Goal: Transaction & Acquisition: Purchase product/service

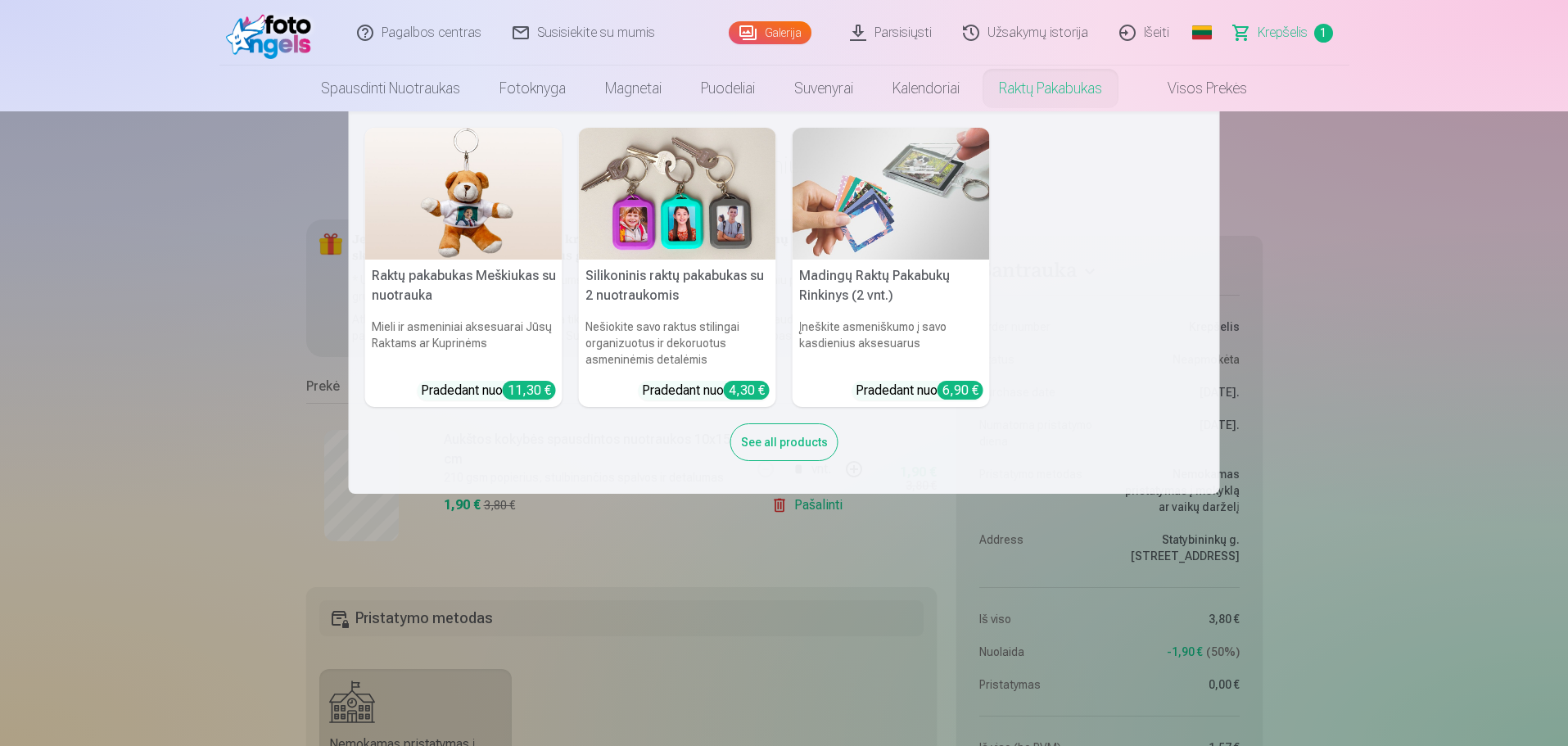
click at [1537, 409] on nav "Raktų pakabukas Meškiukas su nuotrauka Mieli ir asmeniniai aksesuarai Jūsų Rakt…" at bounding box center [784, 302] width 1568 height 382
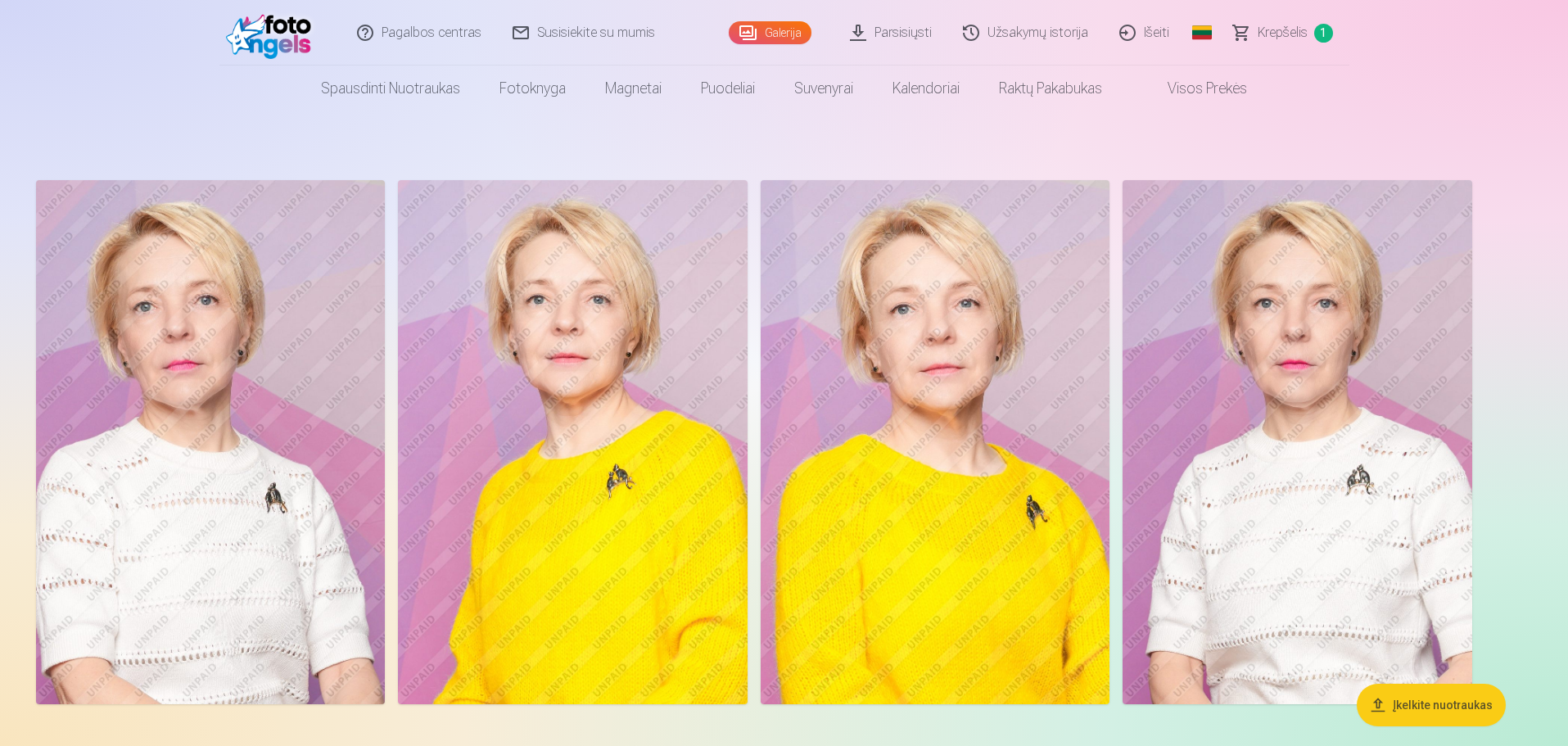
click at [614, 379] on img at bounding box center [572, 442] width 349 height 524
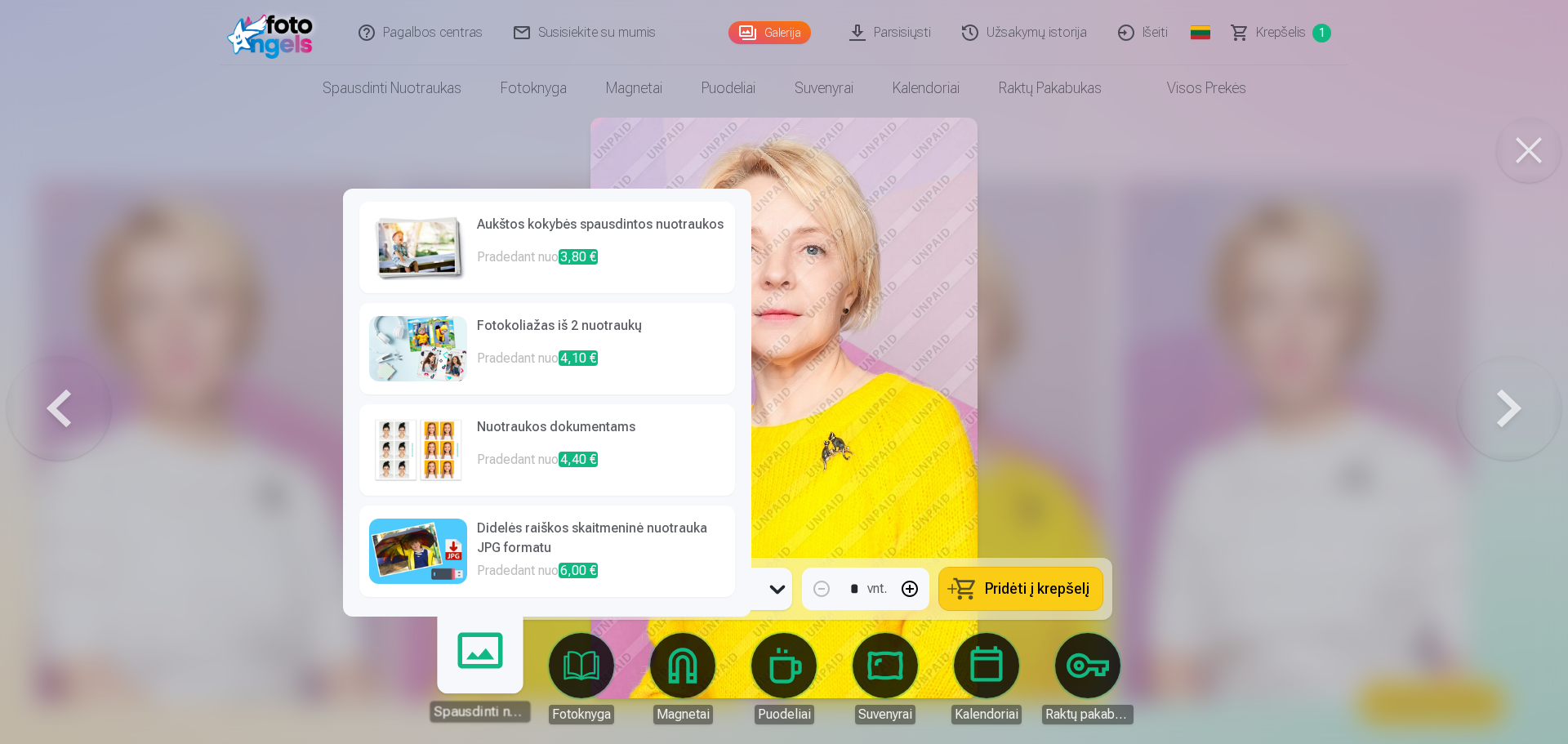
click at [482, 666] on link "Spausdinti nuotraukas" at bounding box center [479, 671] width 100 height 100
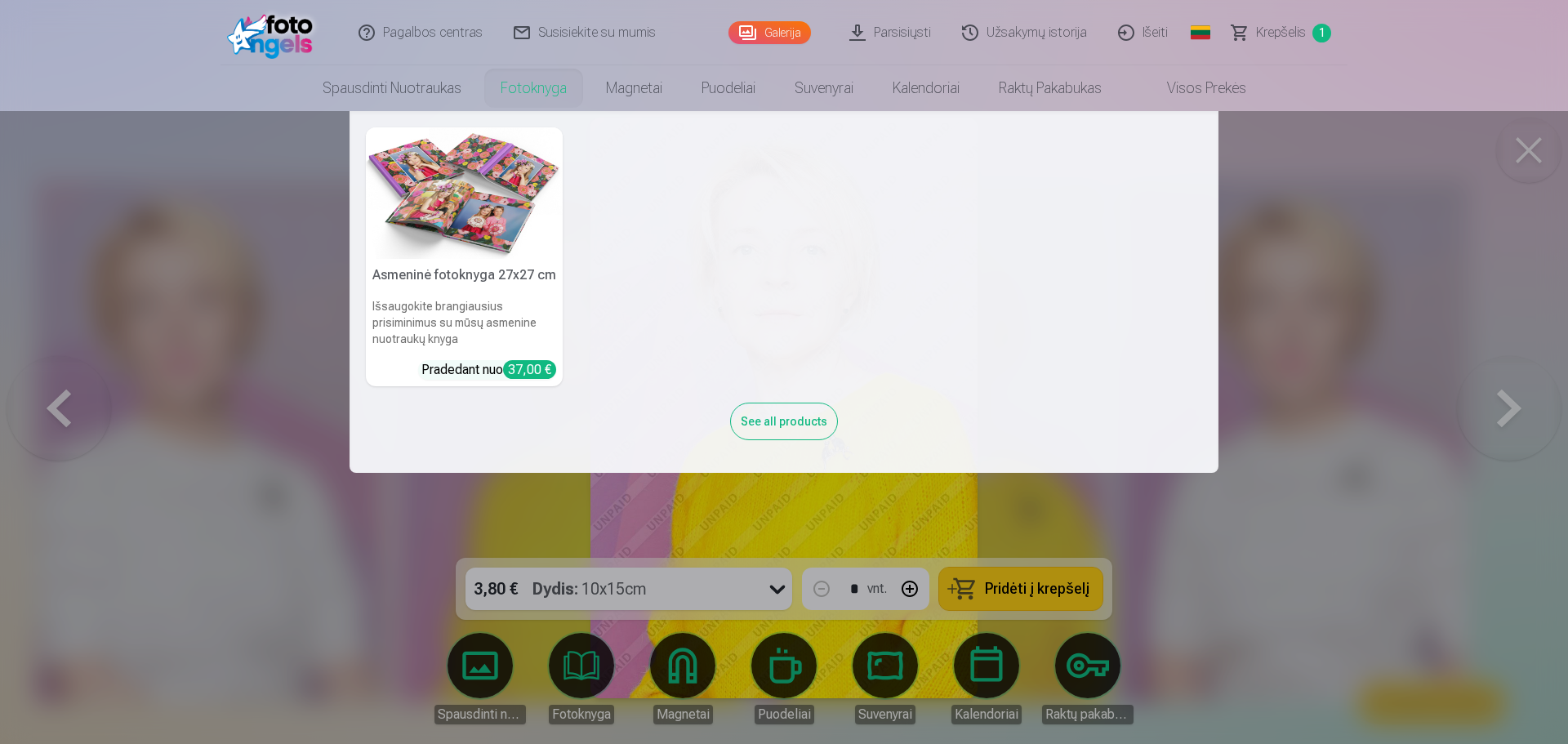
click at [553, 96] on link "Fotoknyga" at bounding box center [534, 88] width 106 height 46
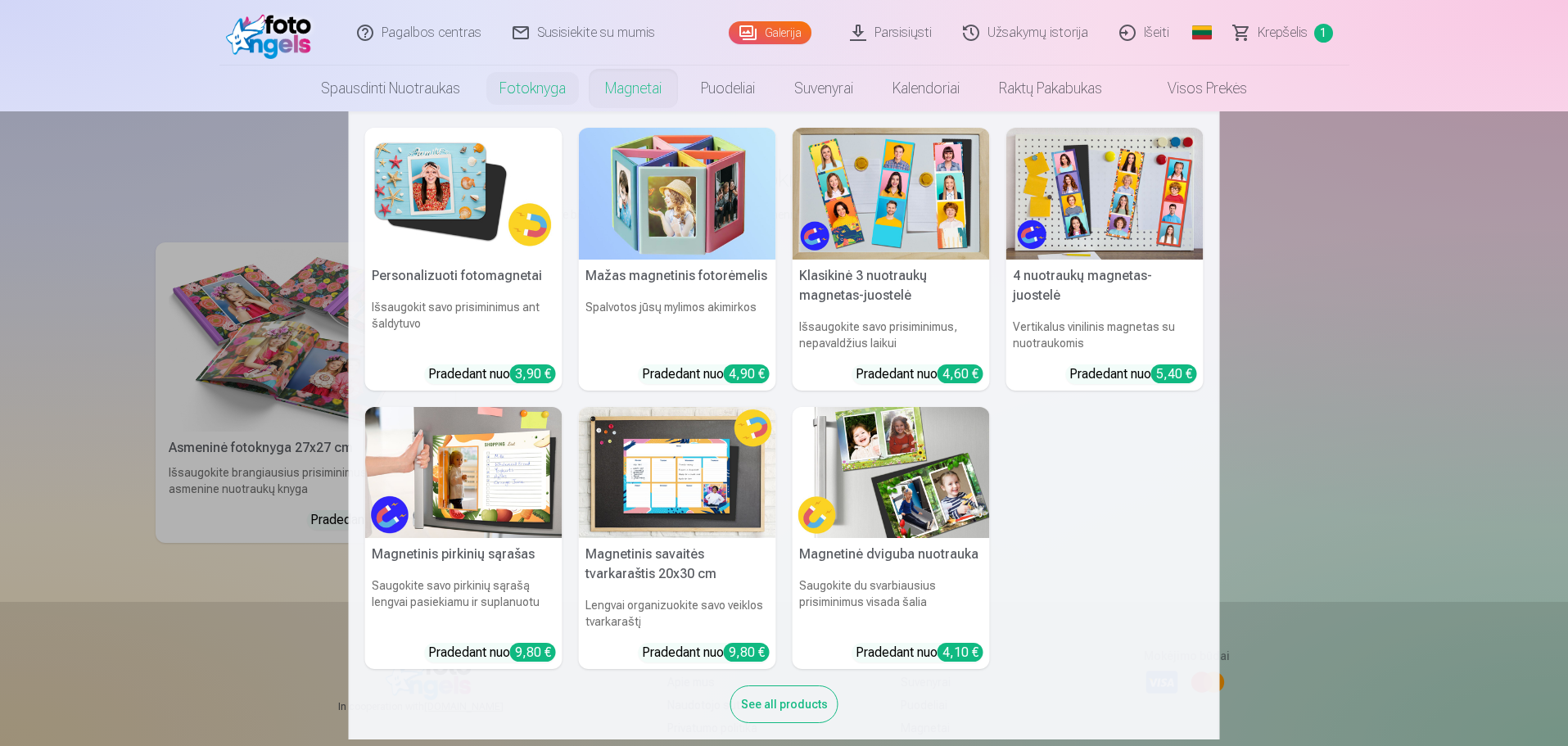
click at [635, 85] on link "Magnetai" at bounding box center [634, 88] width 96 height 46
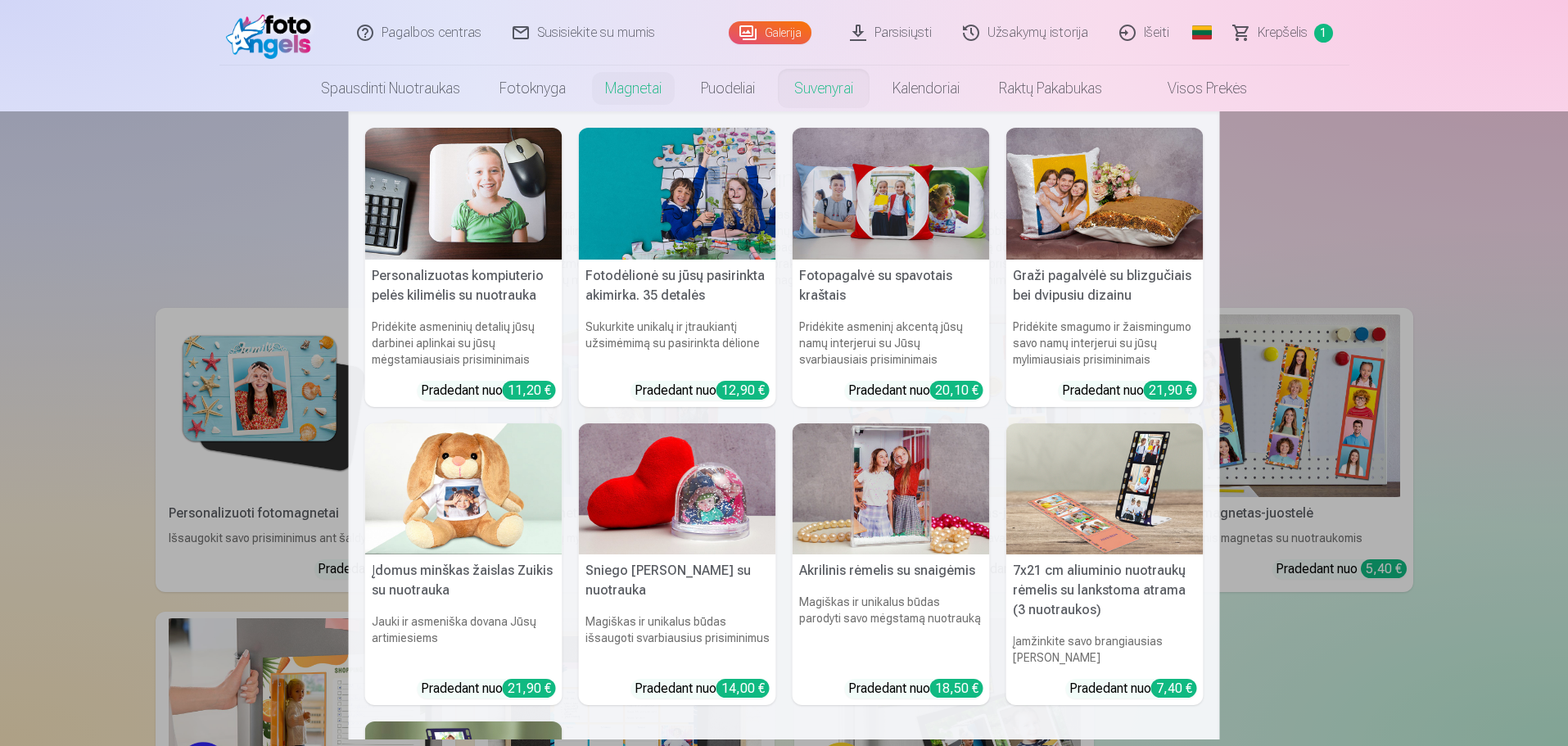
click at [836, 85] on link "Suvenyrai" at bounding box center [824, 88] width 99 height 46
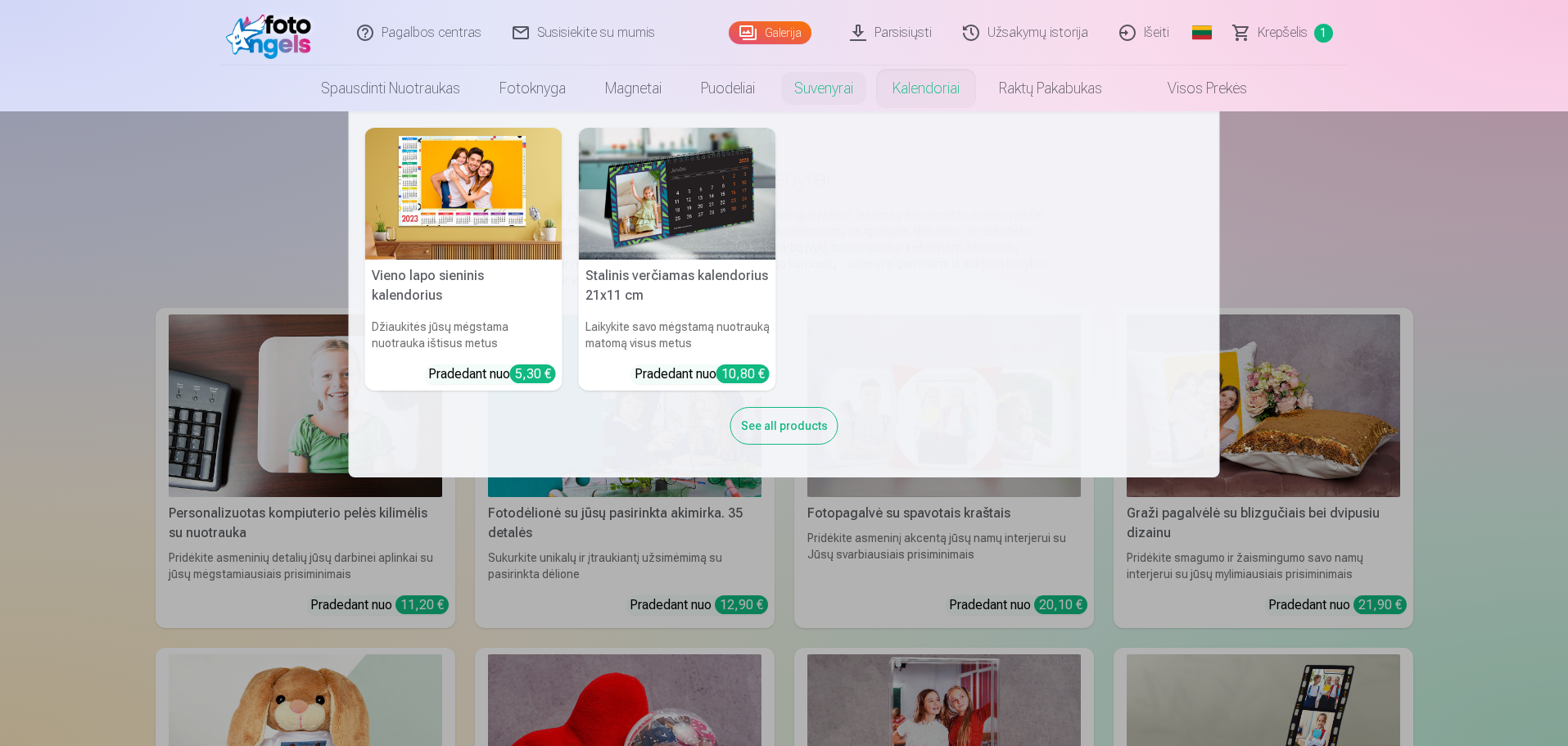
click at [940, 88] on link "Kalendoriai" at bounding box center [927, 88] width 107 height 46
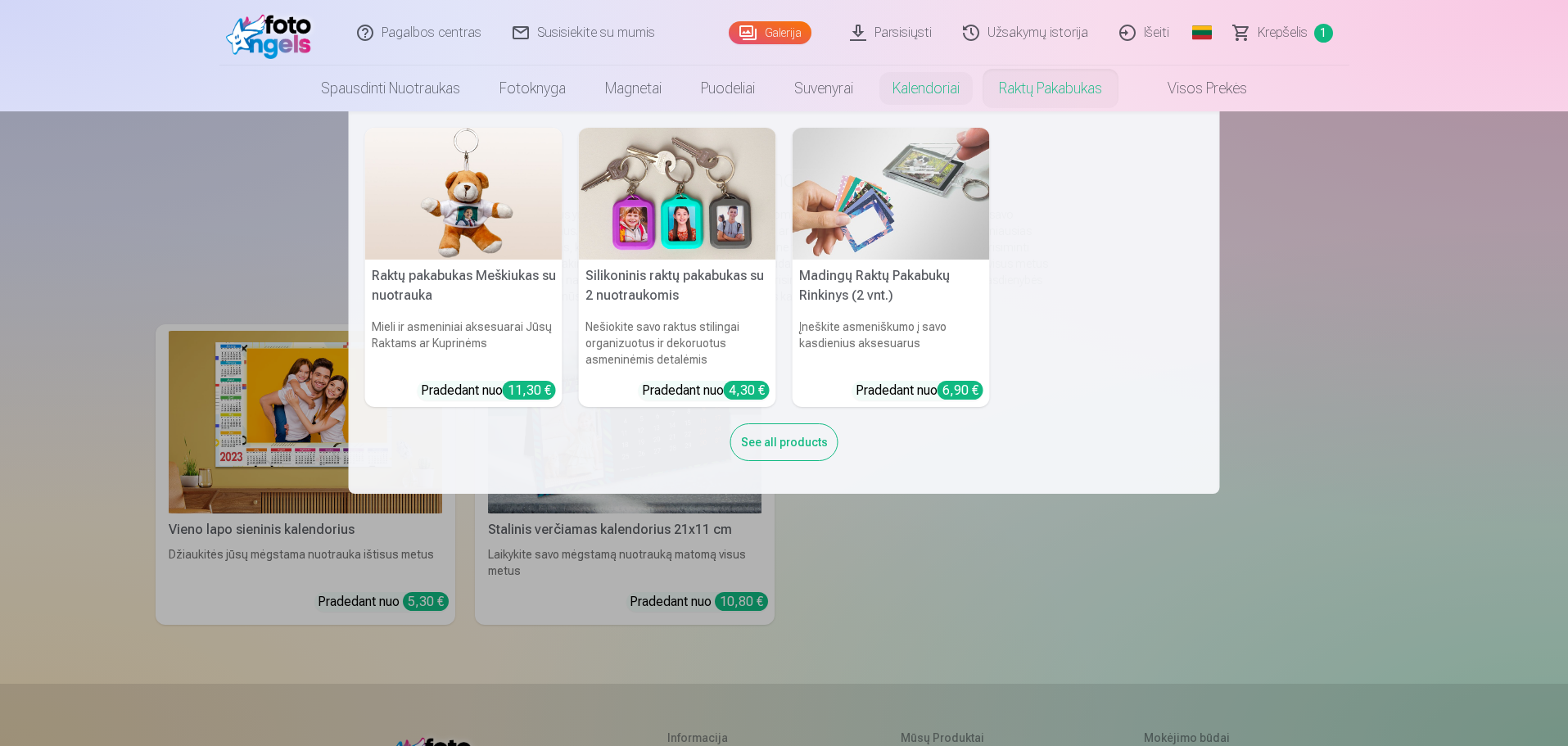
click at [1068, 92] on link "Raktų pakabukas" at bounding box center [1050, 88] width 143 height 46
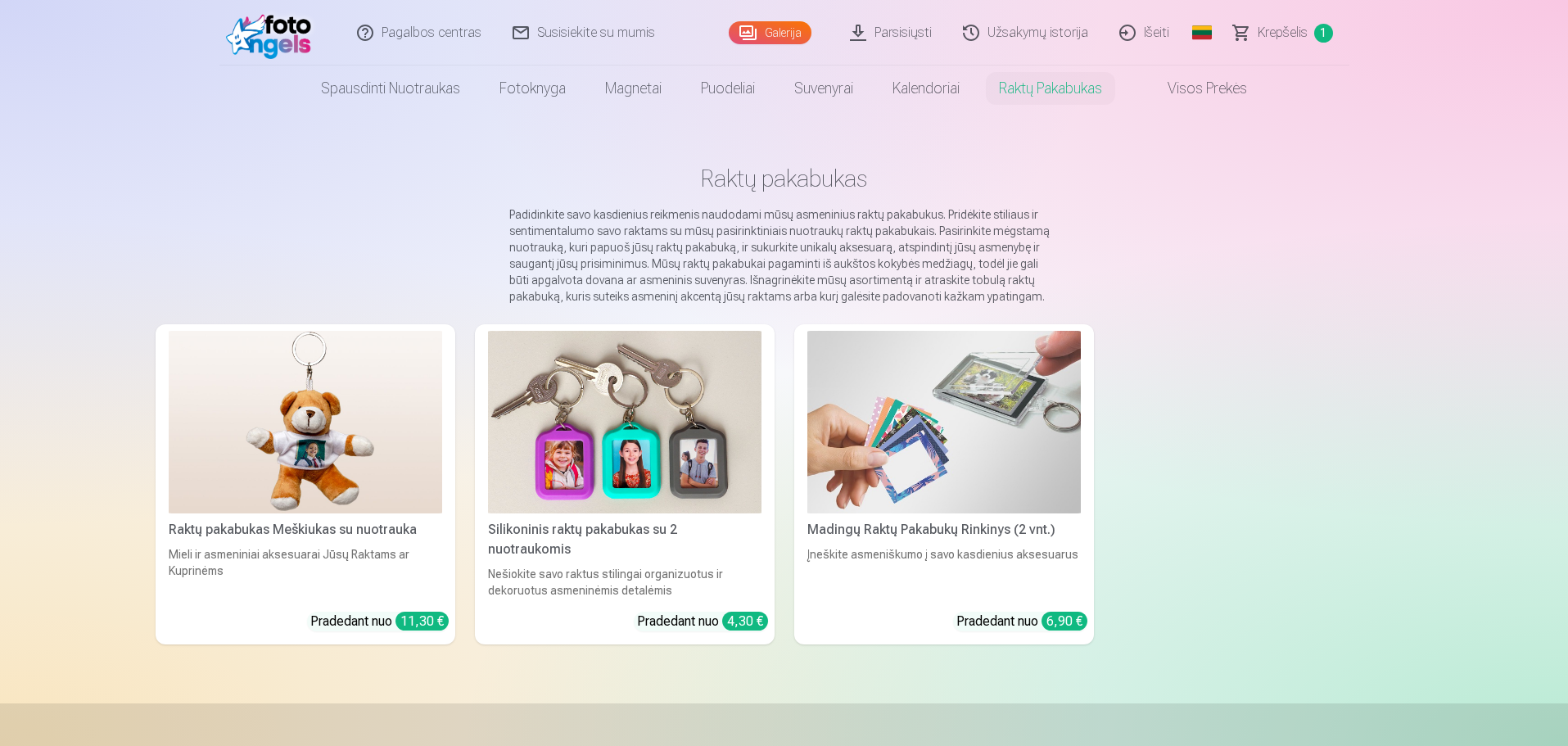
click at [1194, 85] on link "Visos prekės" at bounding box center [1194, 88] width 145 height 46
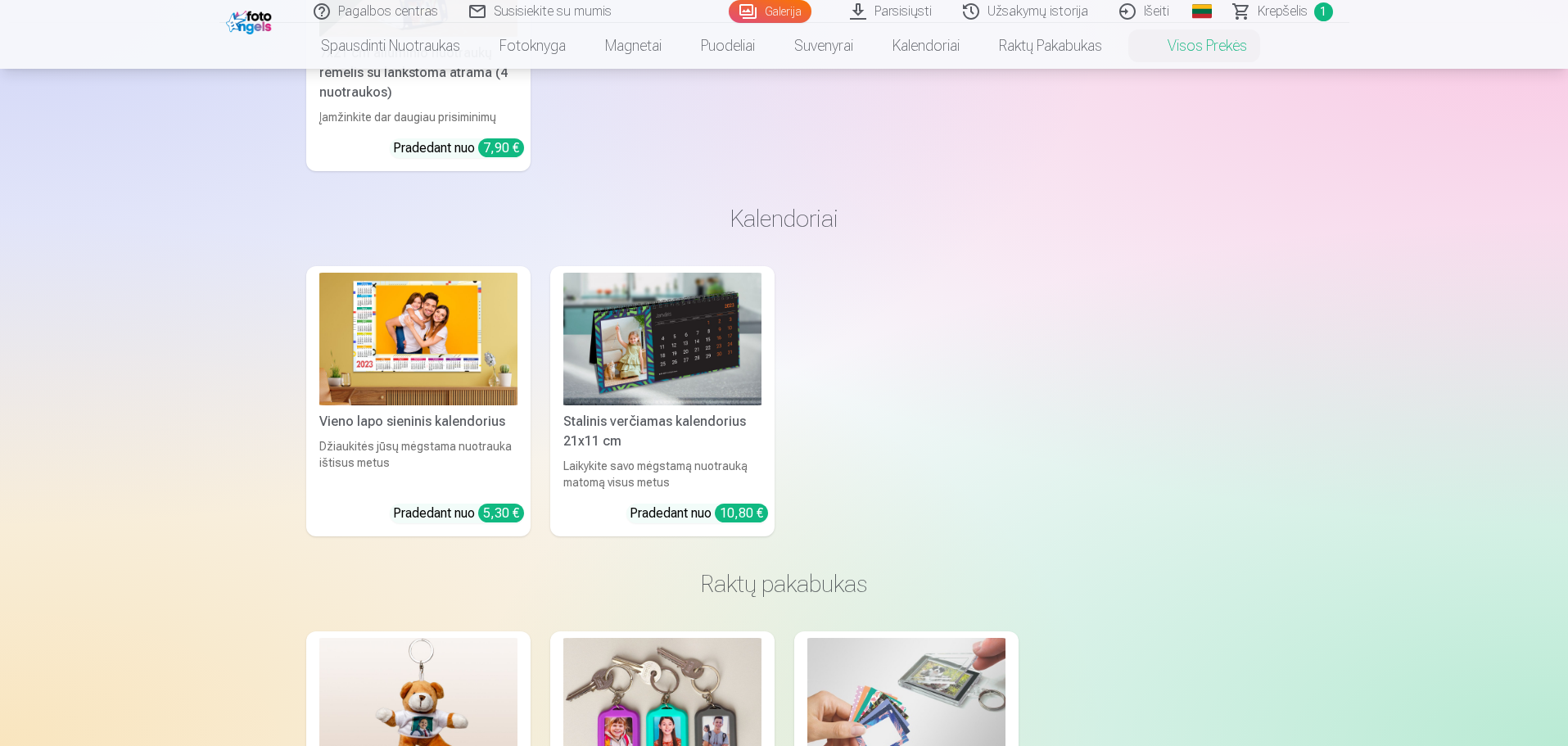
scroll to position [3275, 0]
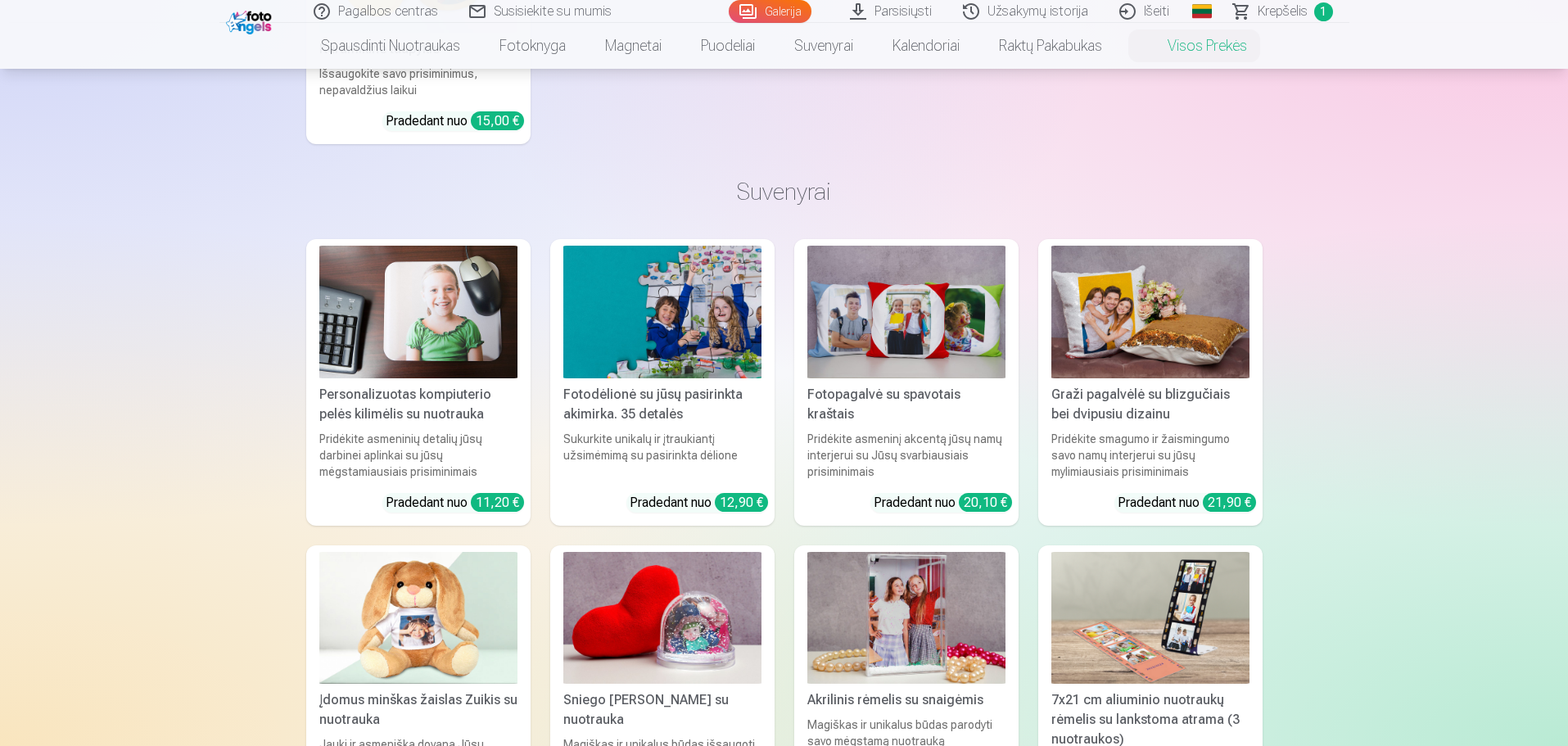
drag, startPoint x: 532, startPoint y: 180, endPoint x: 534, endPoint y: 202, distance: 22.1
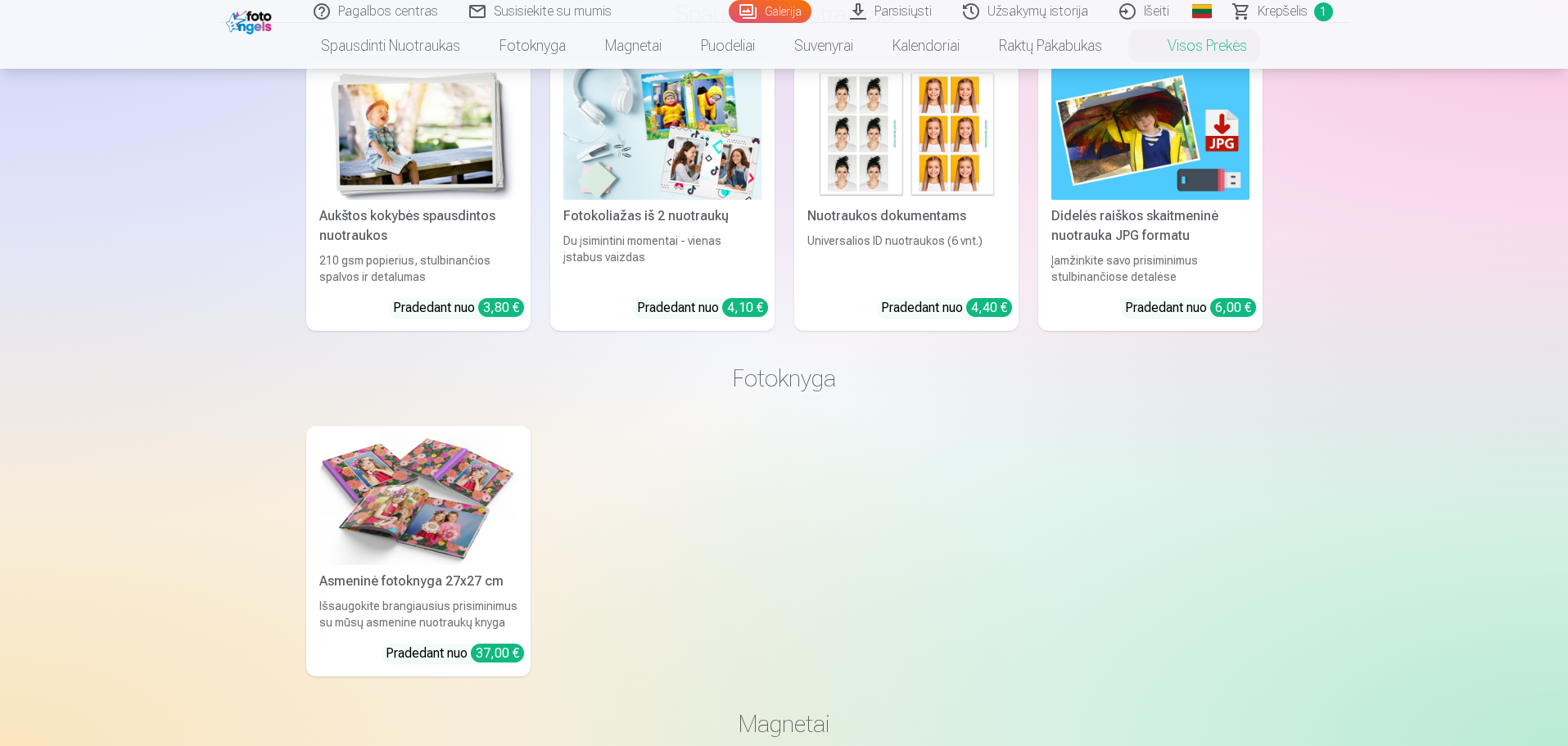
scroll to position [0, 0]
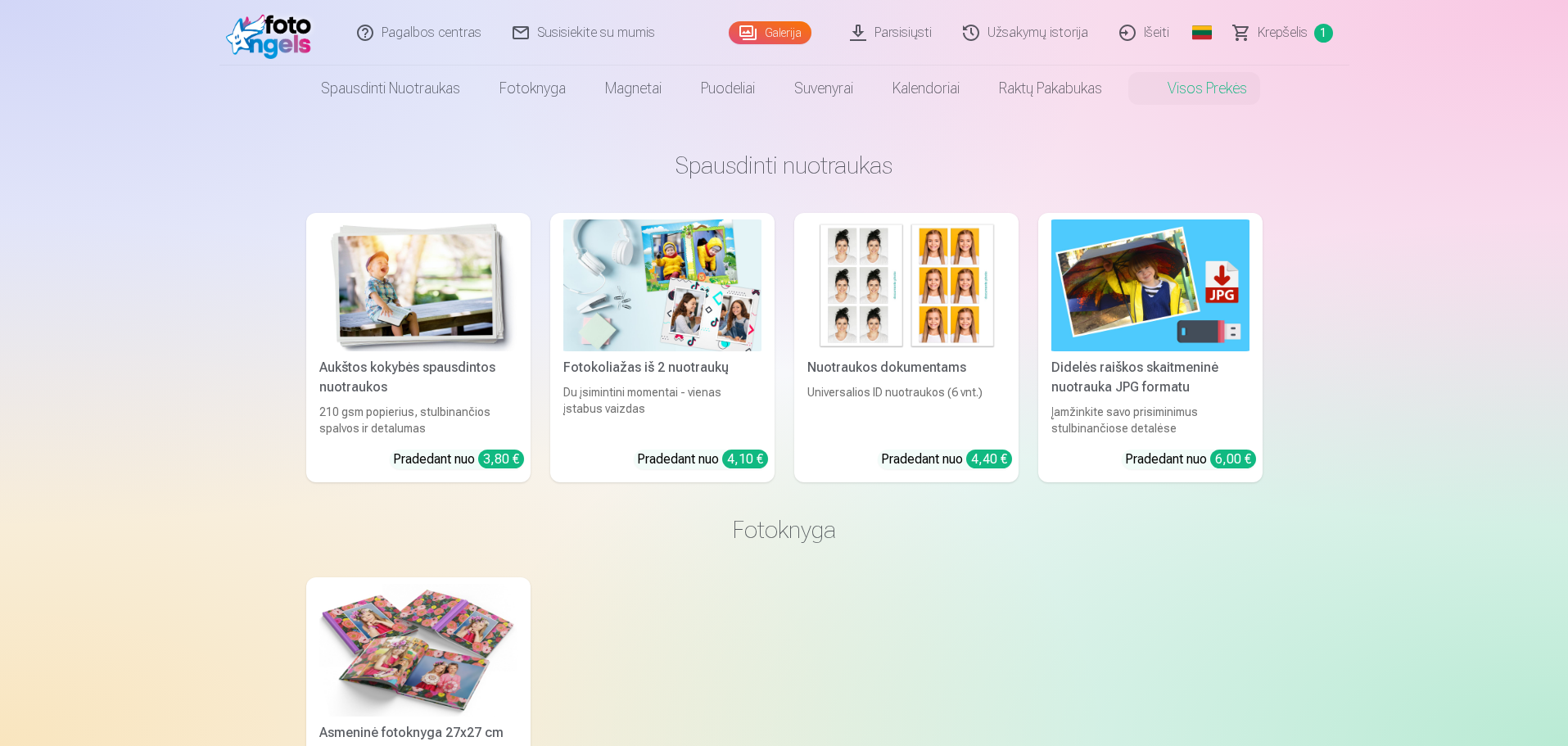
click at [1276, 33] on span "Krepšelis" at bounding box center [1282, 32] width 50 height 19
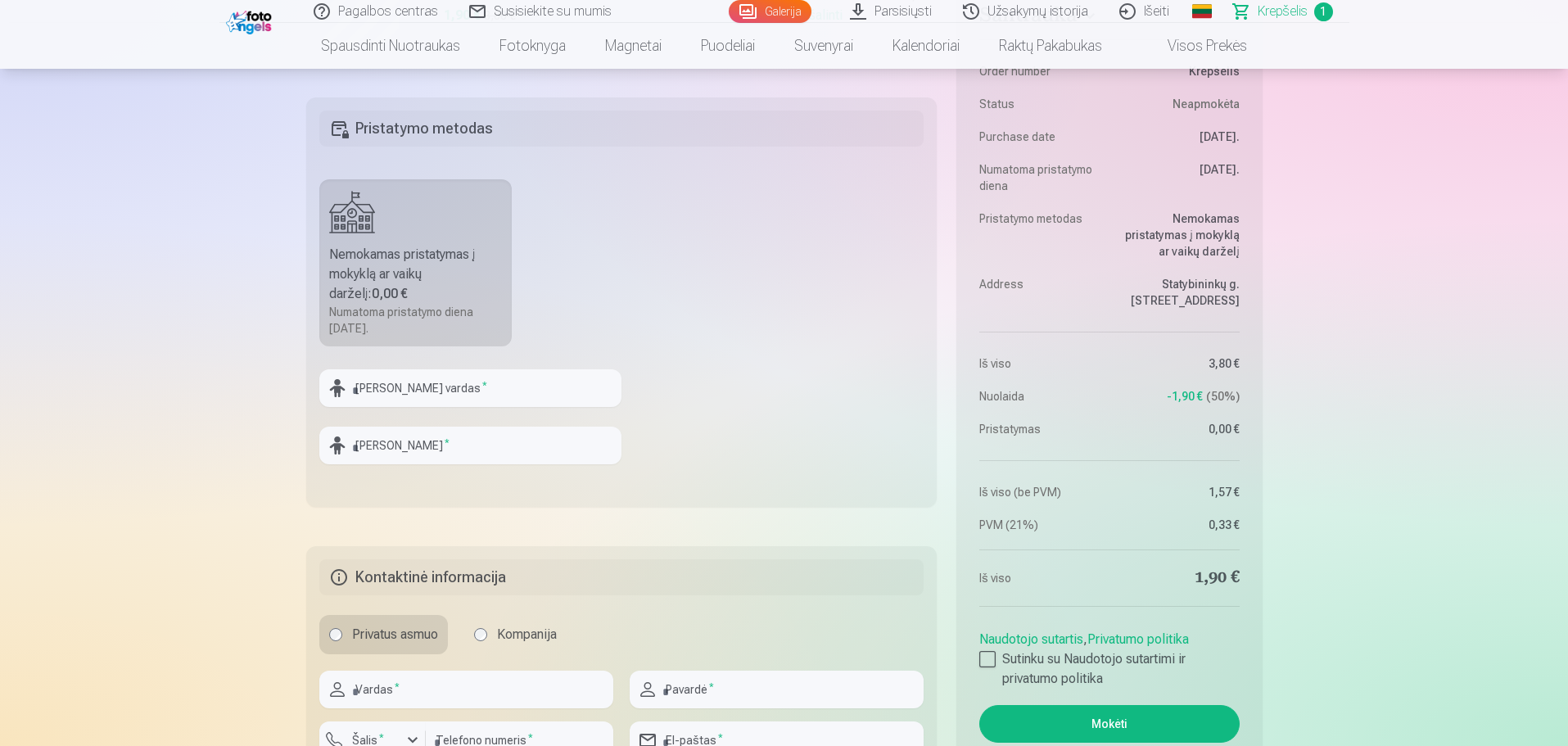
scroll to position [491, 0]
click at [985, 658] on div at bounding box center [988, 658] width 17 height 17
click at [1104, 723] on button "Mokėti" at bounding box center [1109, 722] width 260 height 38
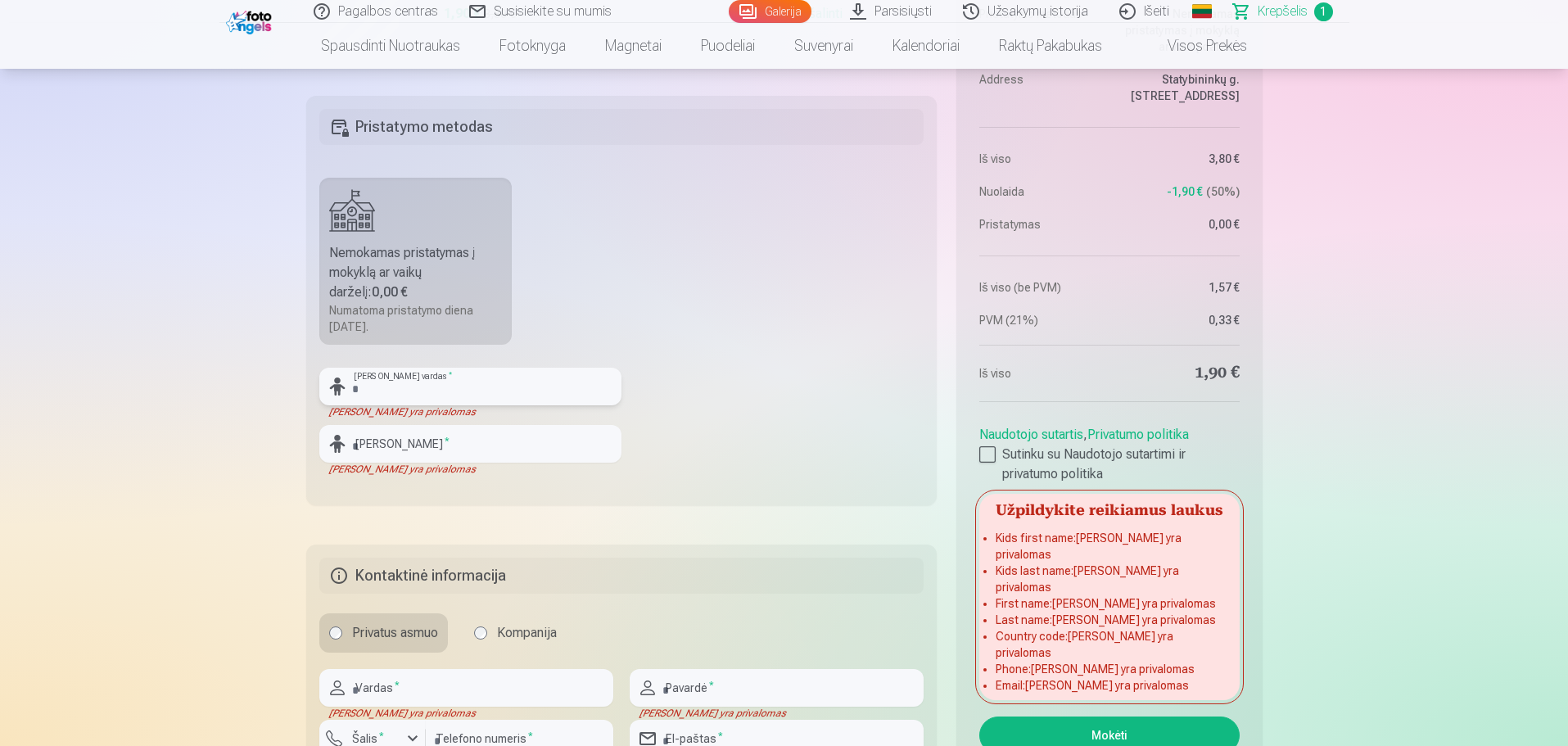
click at [367, 388] on input "text" at bounding box center [471, 386] width 302 height 38
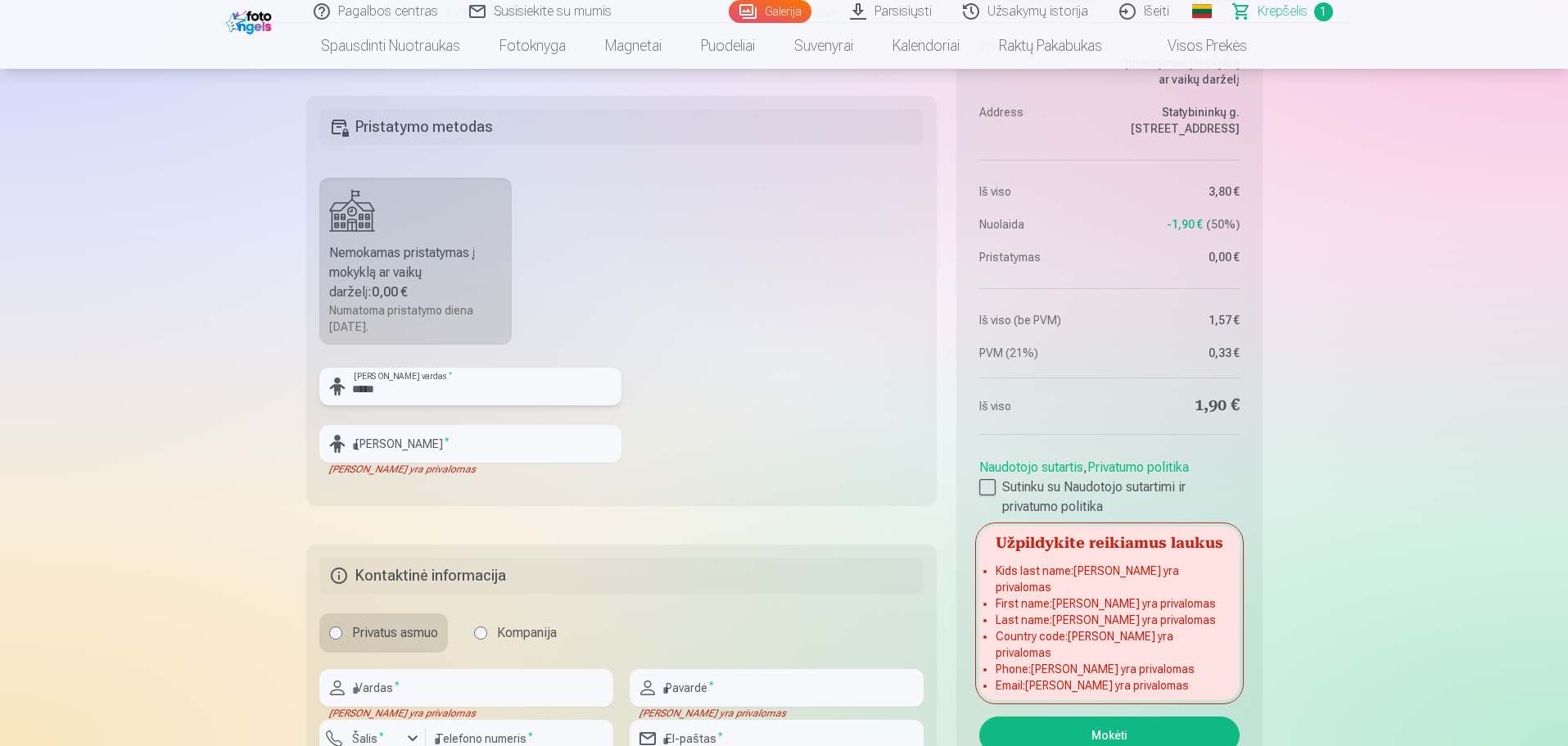
type input "*****"
click at [369, 450] on input "text" at bounding box center [471, 443] width 302 height 38
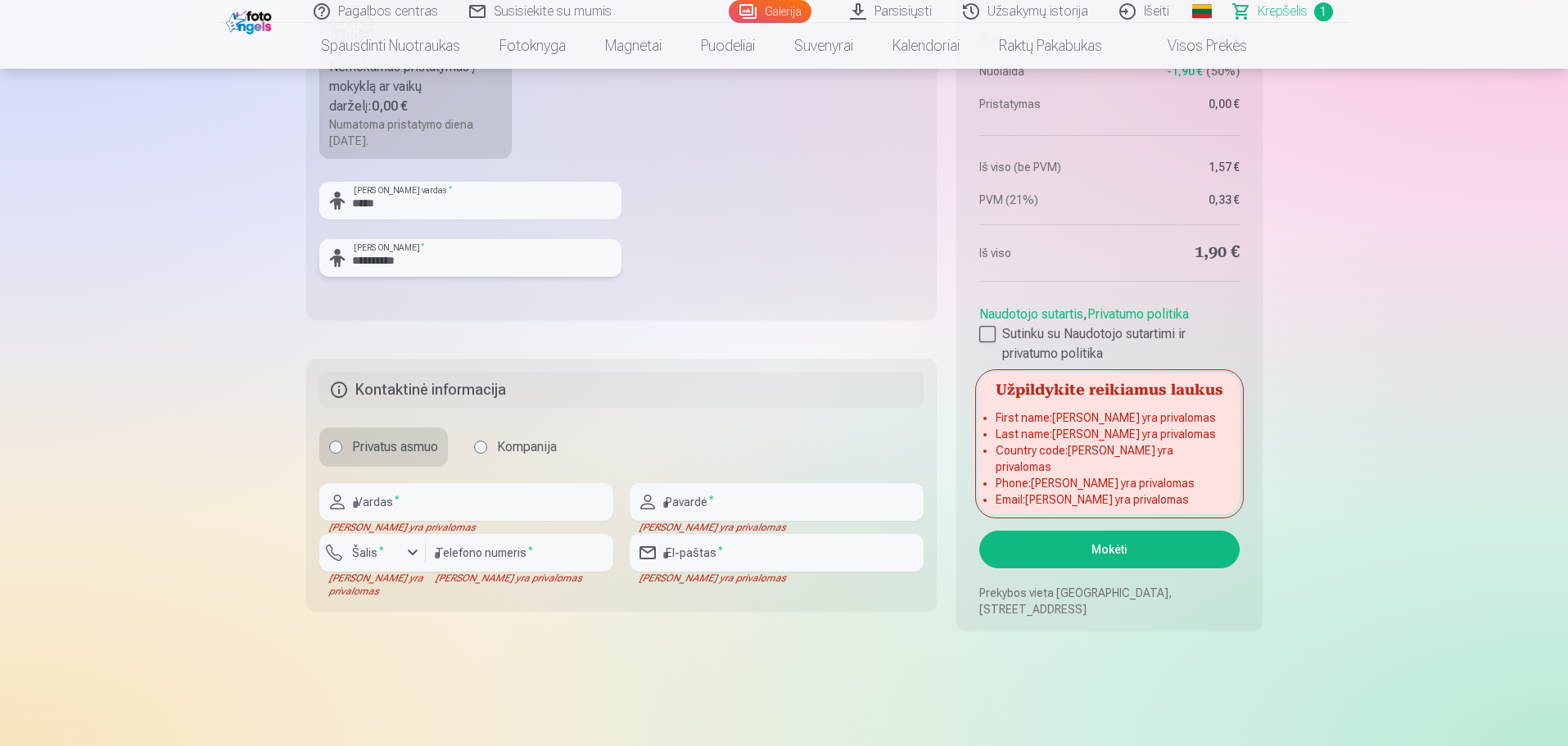
scroll to position [737, 0]
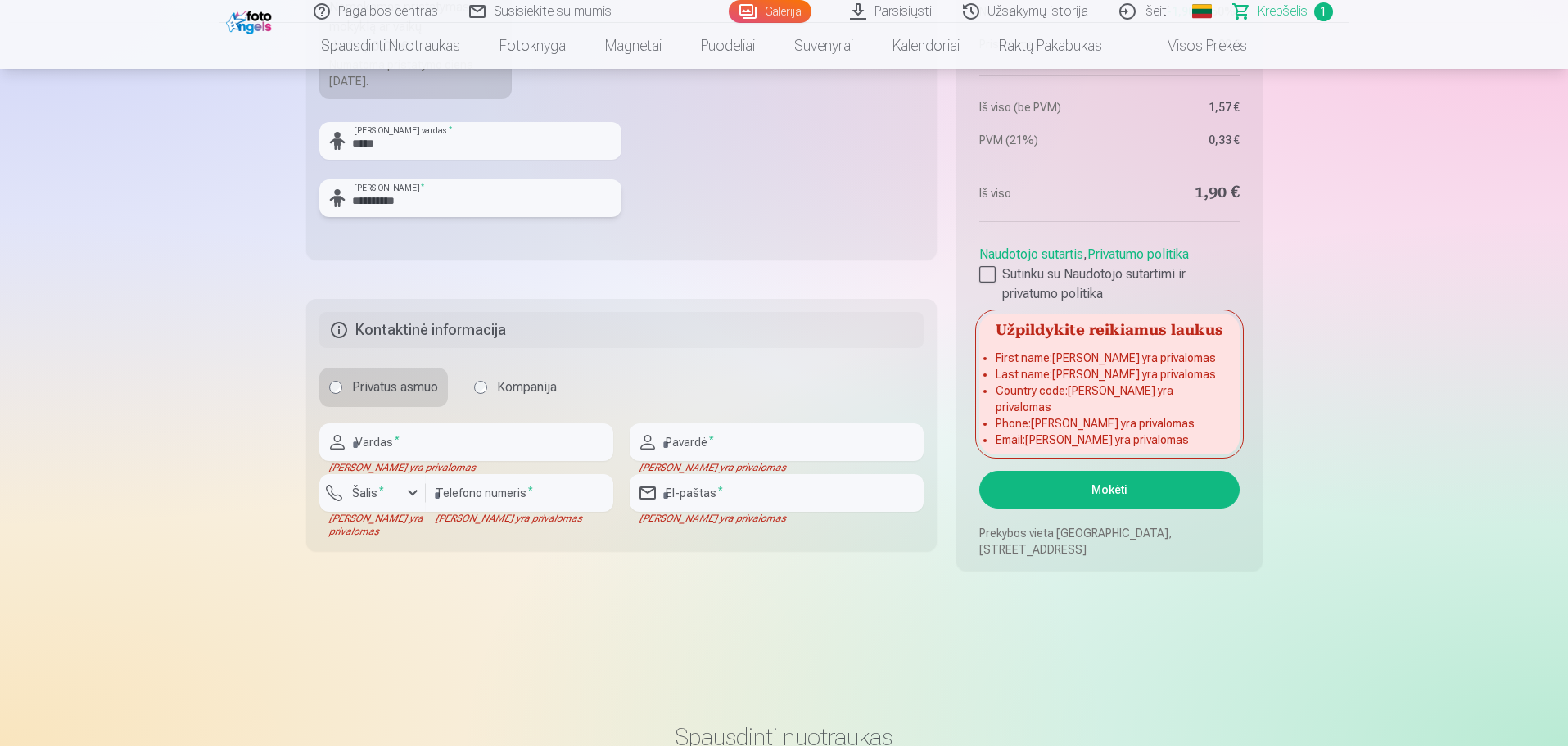
type input "**********"
click at [442, 445] on input "text" at bounding box center [466, 442] width 294 height 38
type input "*****"
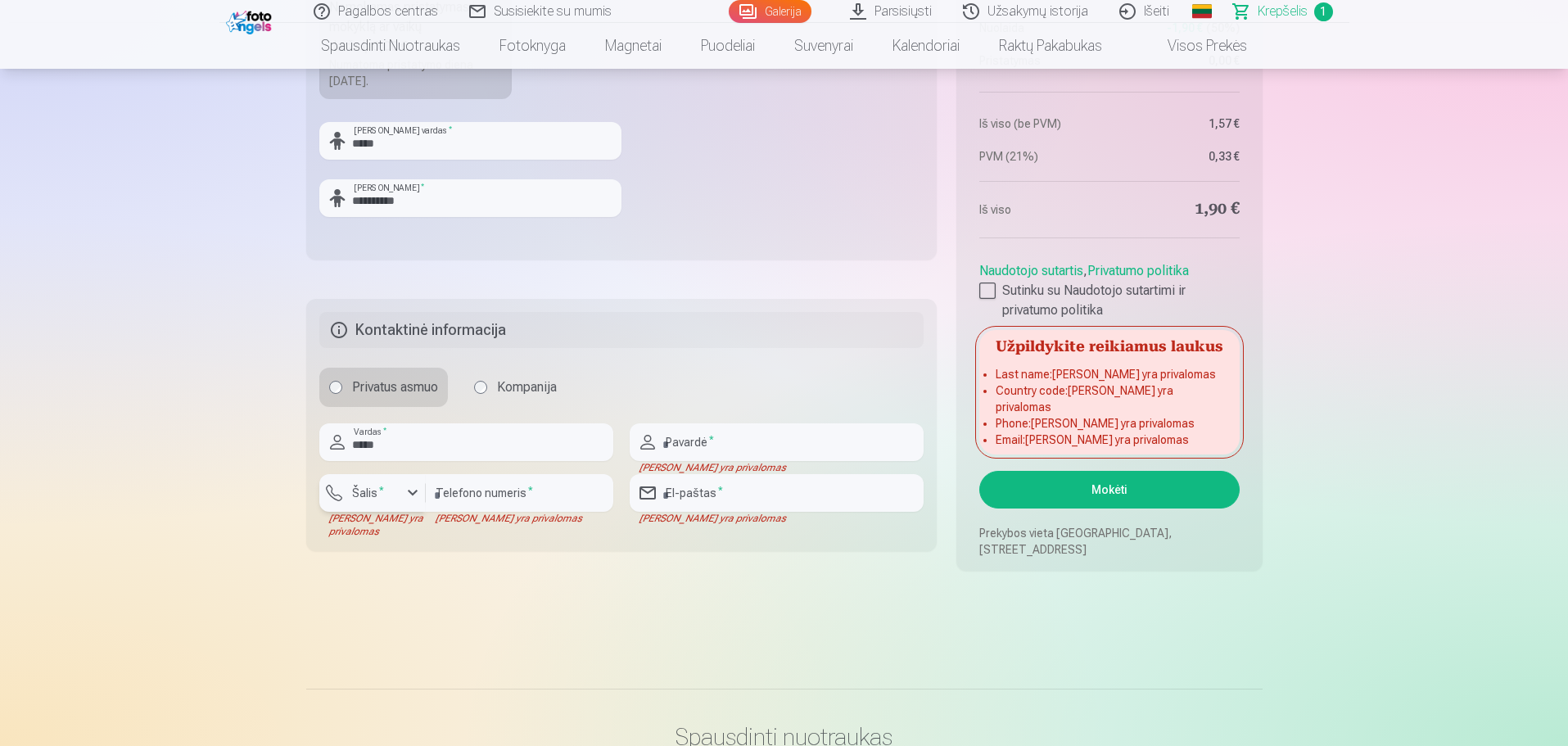
click at [415, 493] on div "button" at bounding box center [412, 492] width 19 height 19
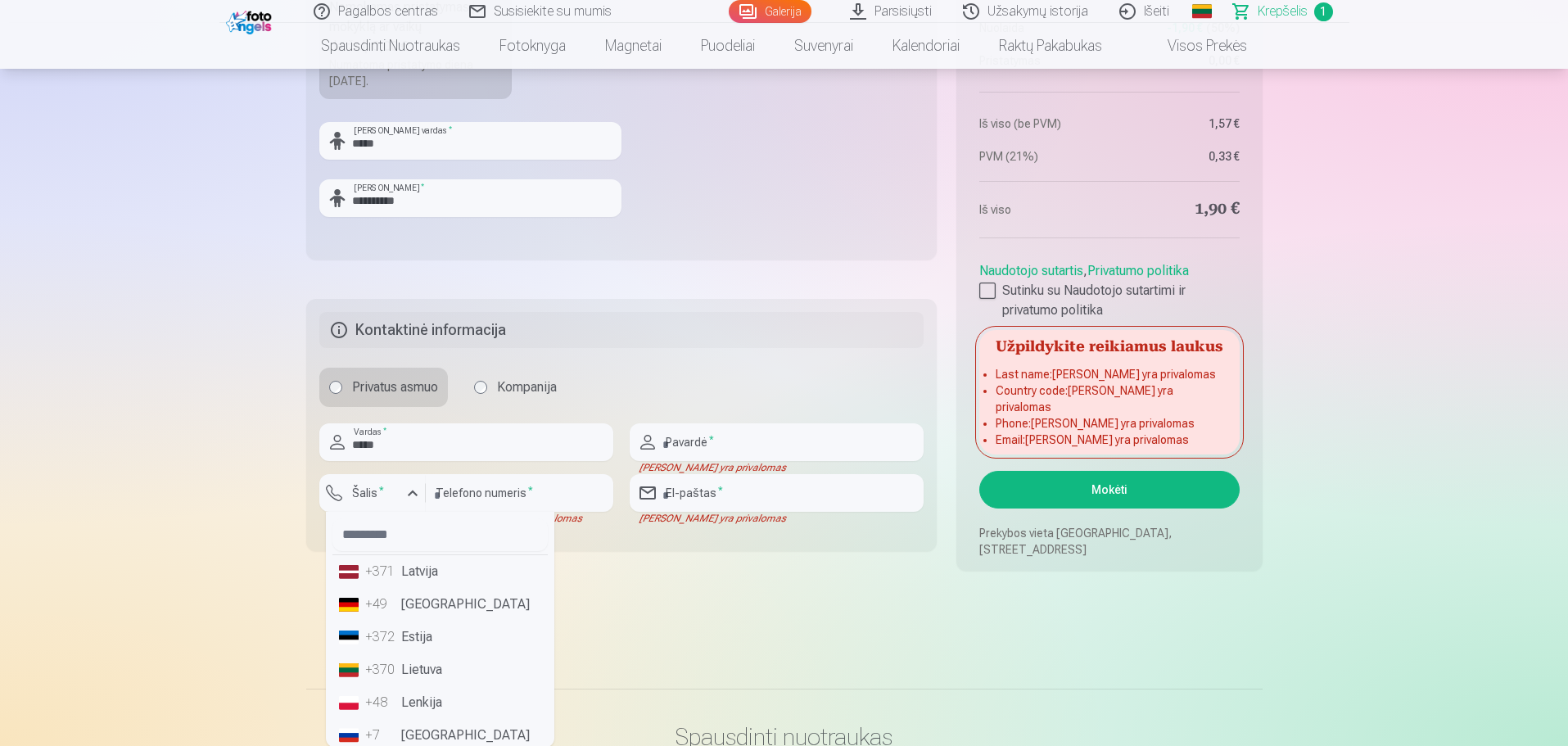
click at [424, 676] on li "+370 Lietuva" at bounding box center [440, 670] width 216 height 33
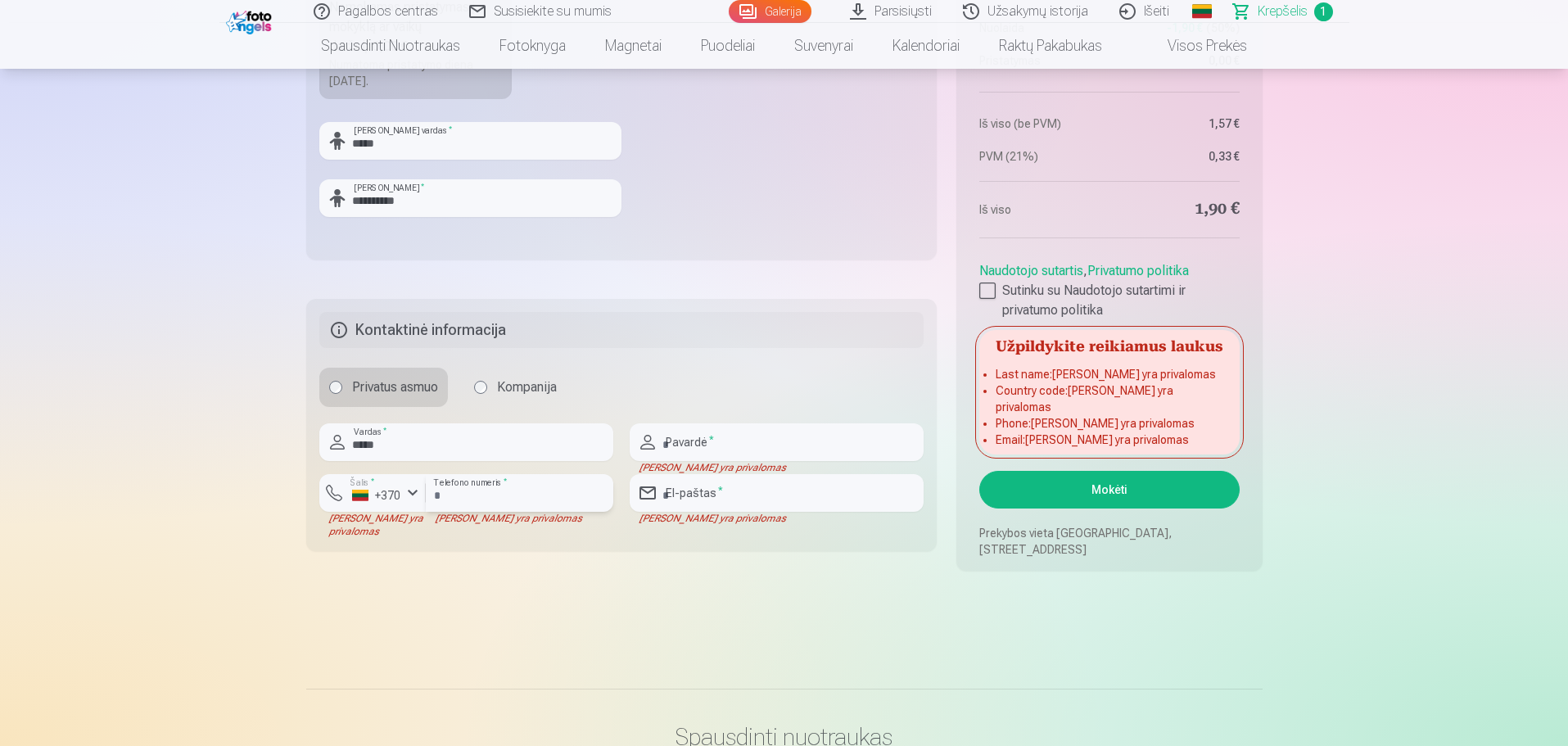
click at [480, 498] on input "number" at bounding box center [520, 493] width 188 height 38
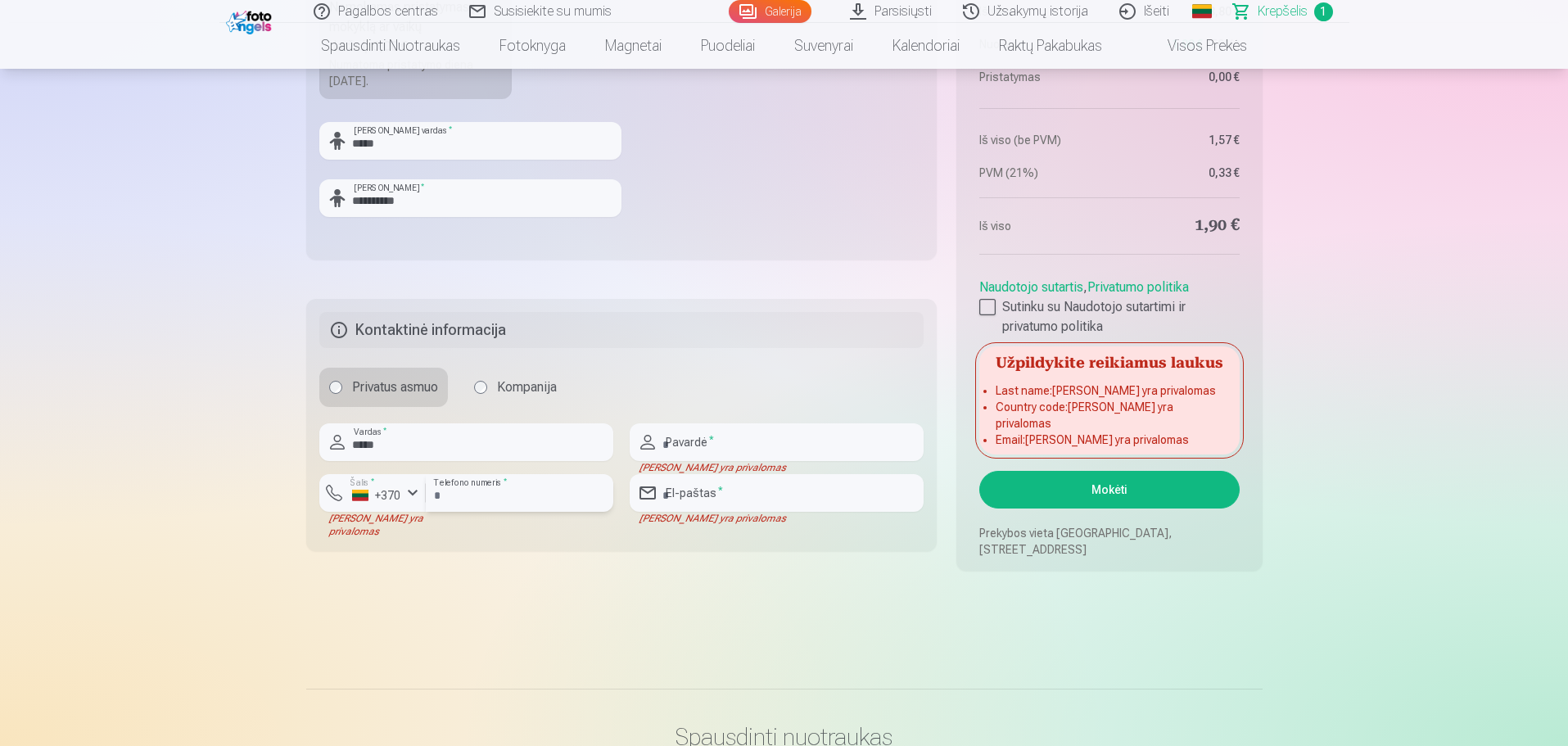
type input "********"
click at [676, 439] on input "text" at bounding box center [777, 442] width 294 height 38
type input "**********"
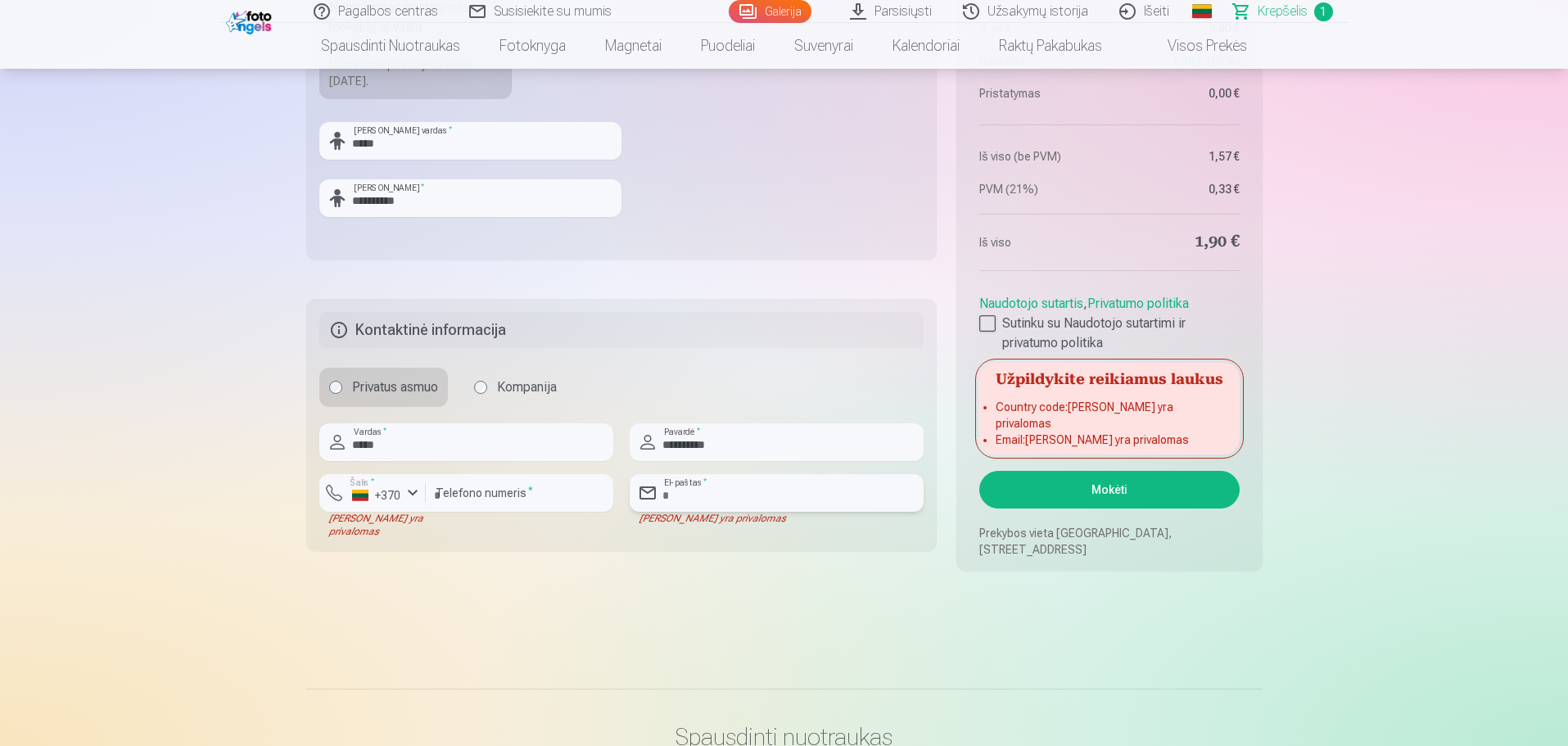
click at [703, 496] on input "email" at bounding box center [777, 493] width 294 height 38
type input "**********"
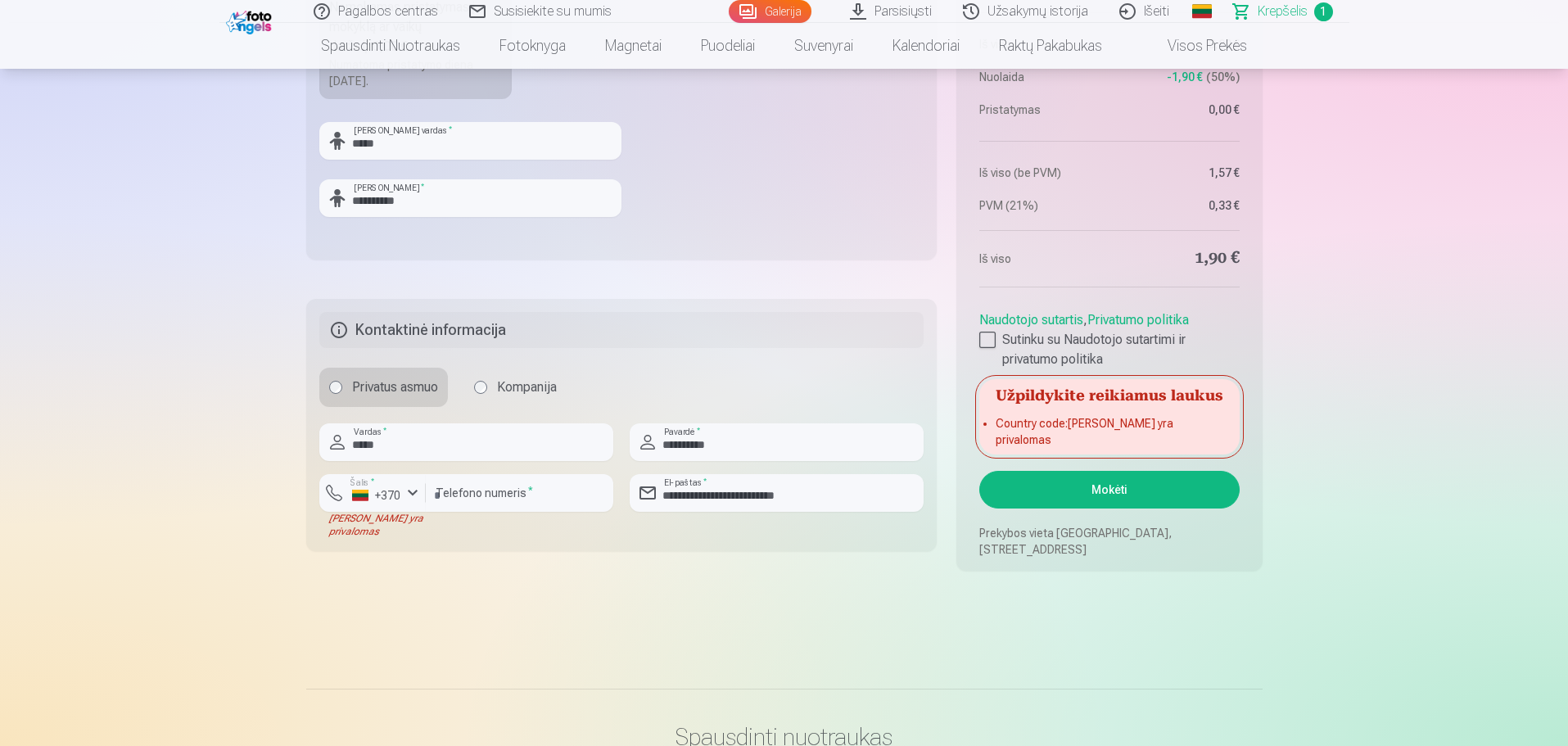
click at [1103, 495] on button "Mokėti" at bounding box center [1109, 489] width 260 height 38
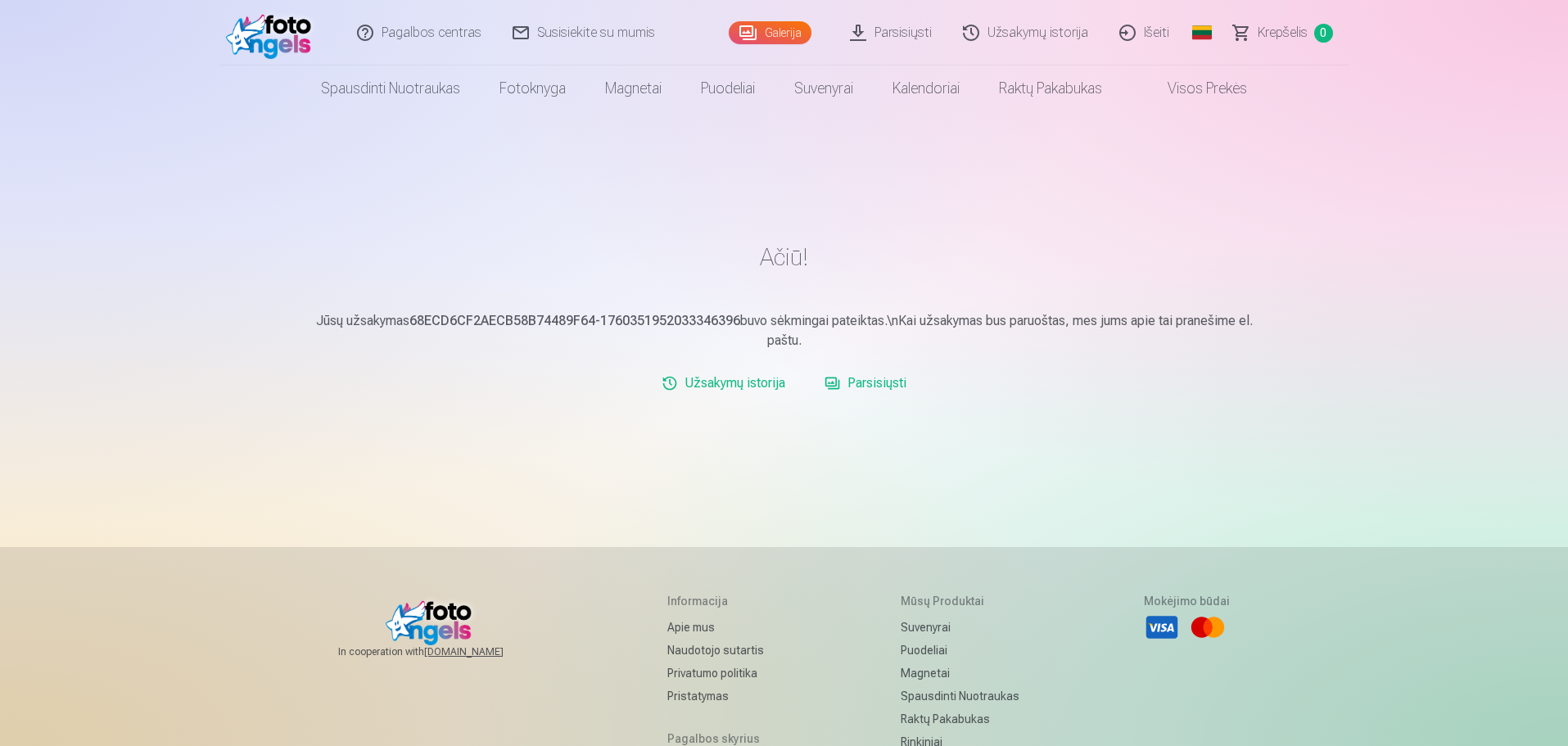
click at [799, 29] on link "Galerija" at bounding box center [770, 32] width 83 height 23
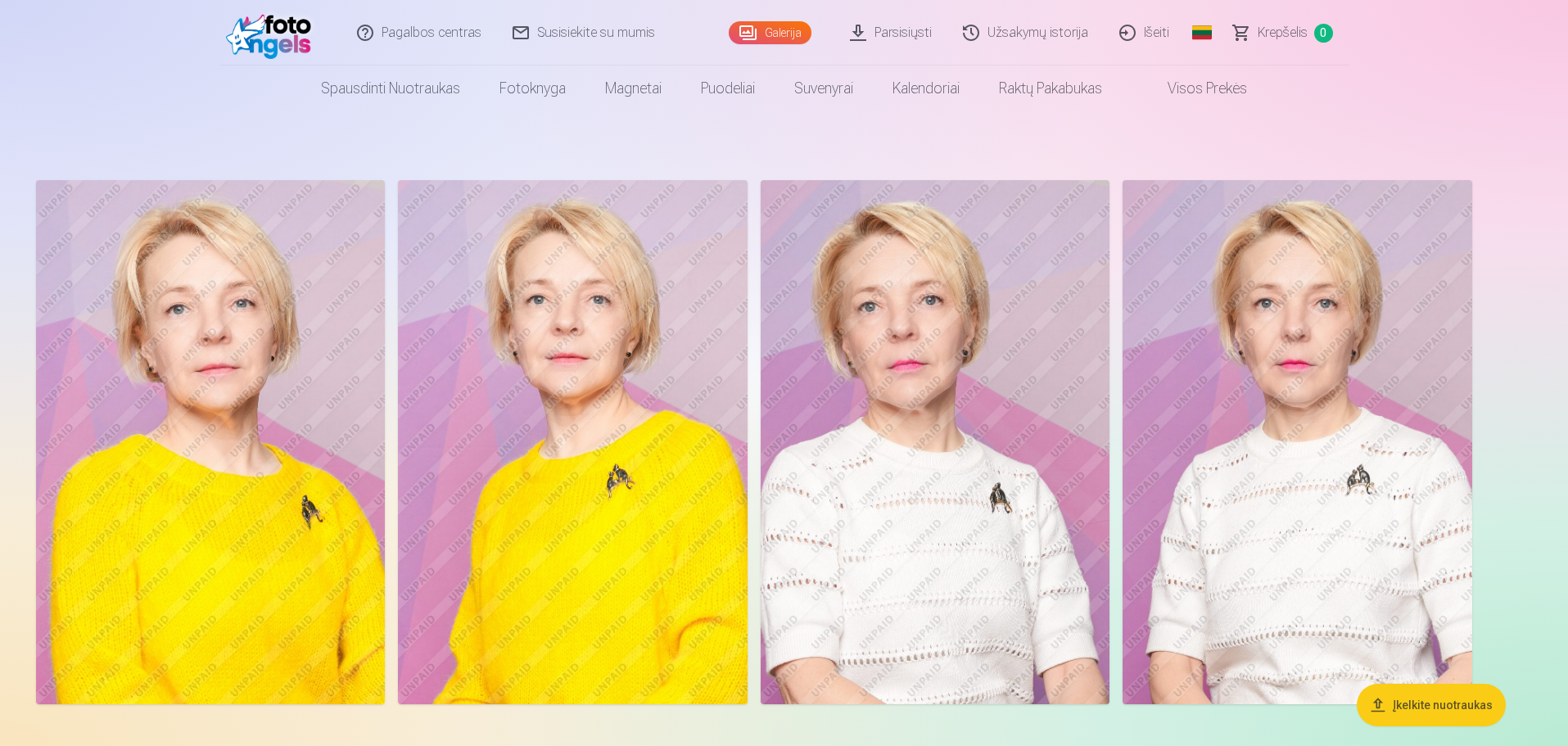
click at [1394, 701] on button "Įkelkite nuotraukas" at bounding box center [1432, 705] width 149 height 42
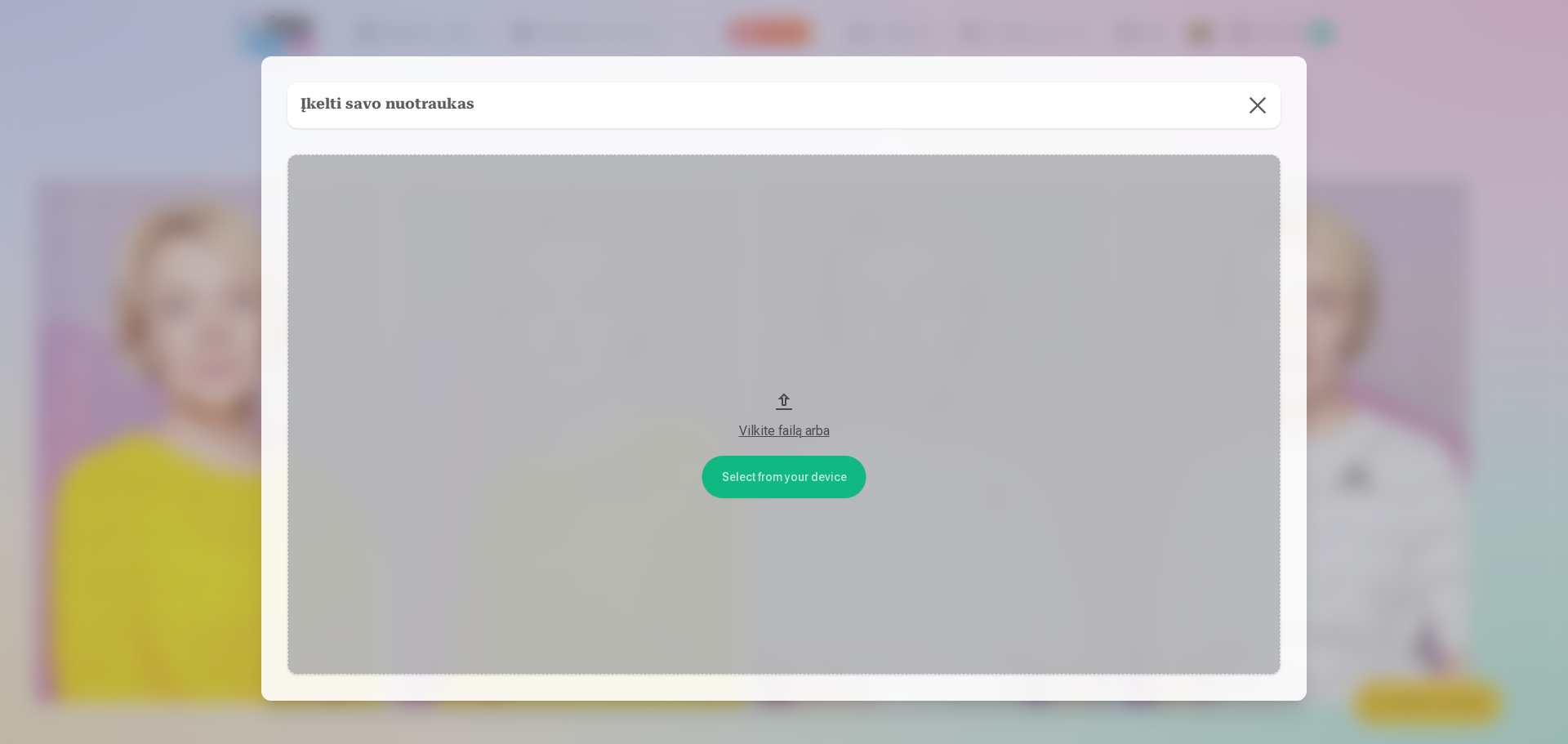
click at [803, 468] on button "Vilkite failą arba" at bounding box center [784, 414] width 993 height 521
click at [1257, 107] on button at bounding box center [1258, 106] width 46 height 46
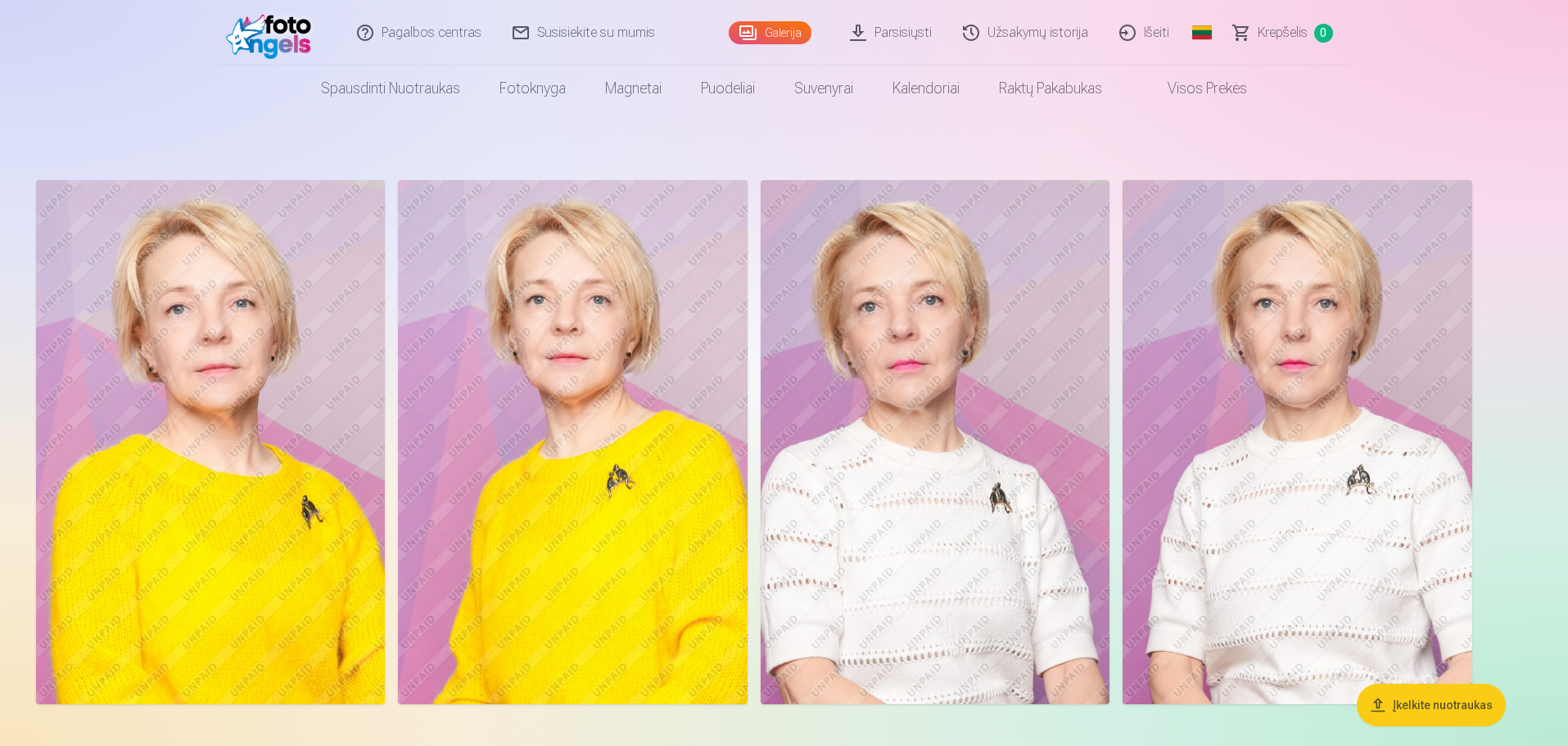
click at [1287, 423] on img at bounding box center [1297, 442] width 349 height 524
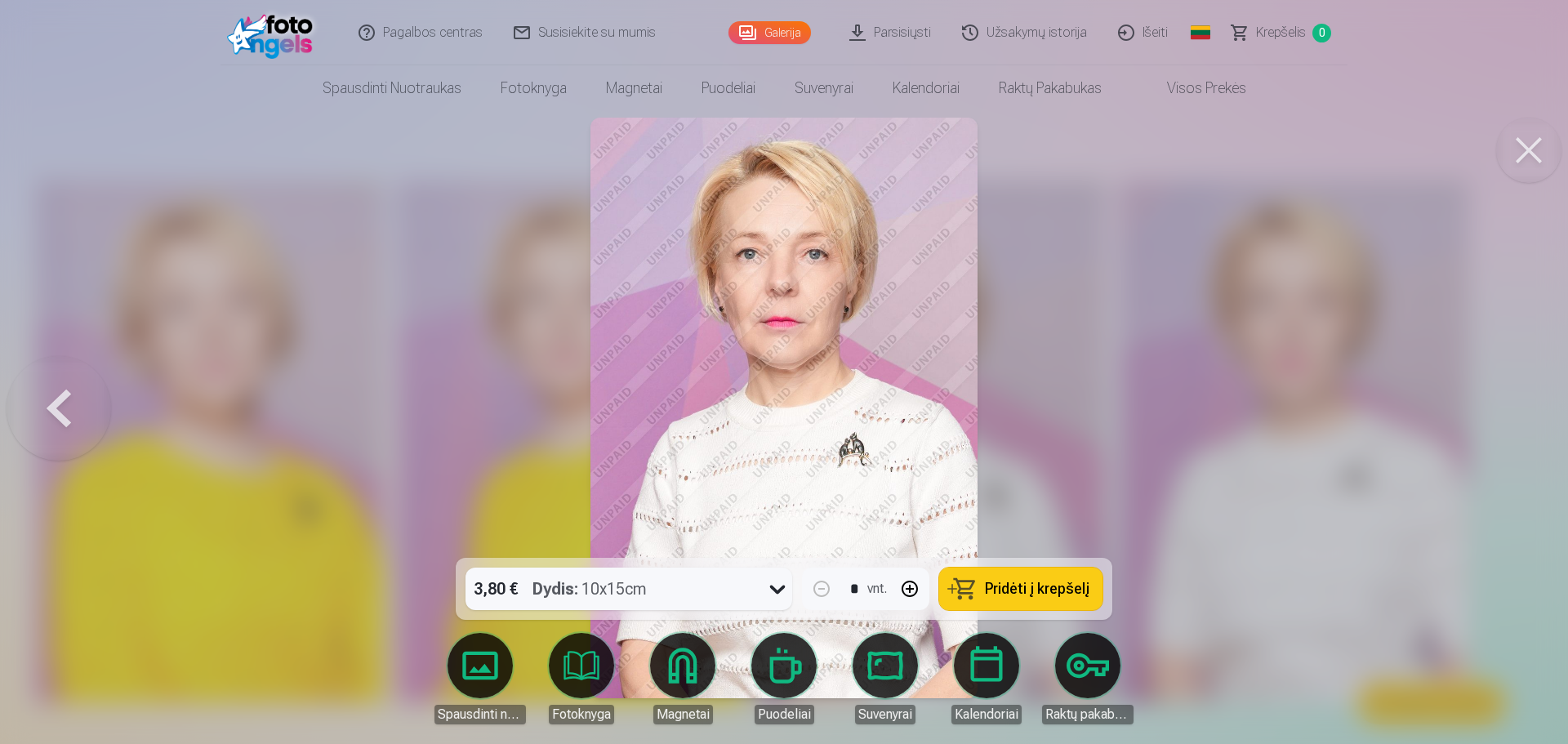
click at [1011, 582] on span "Pridėti į krepšelį" at bounding box center [1037, 589] width 105 height 15
click at [243, 150] on div at bounding box center [784, 372] width 1568 height 744
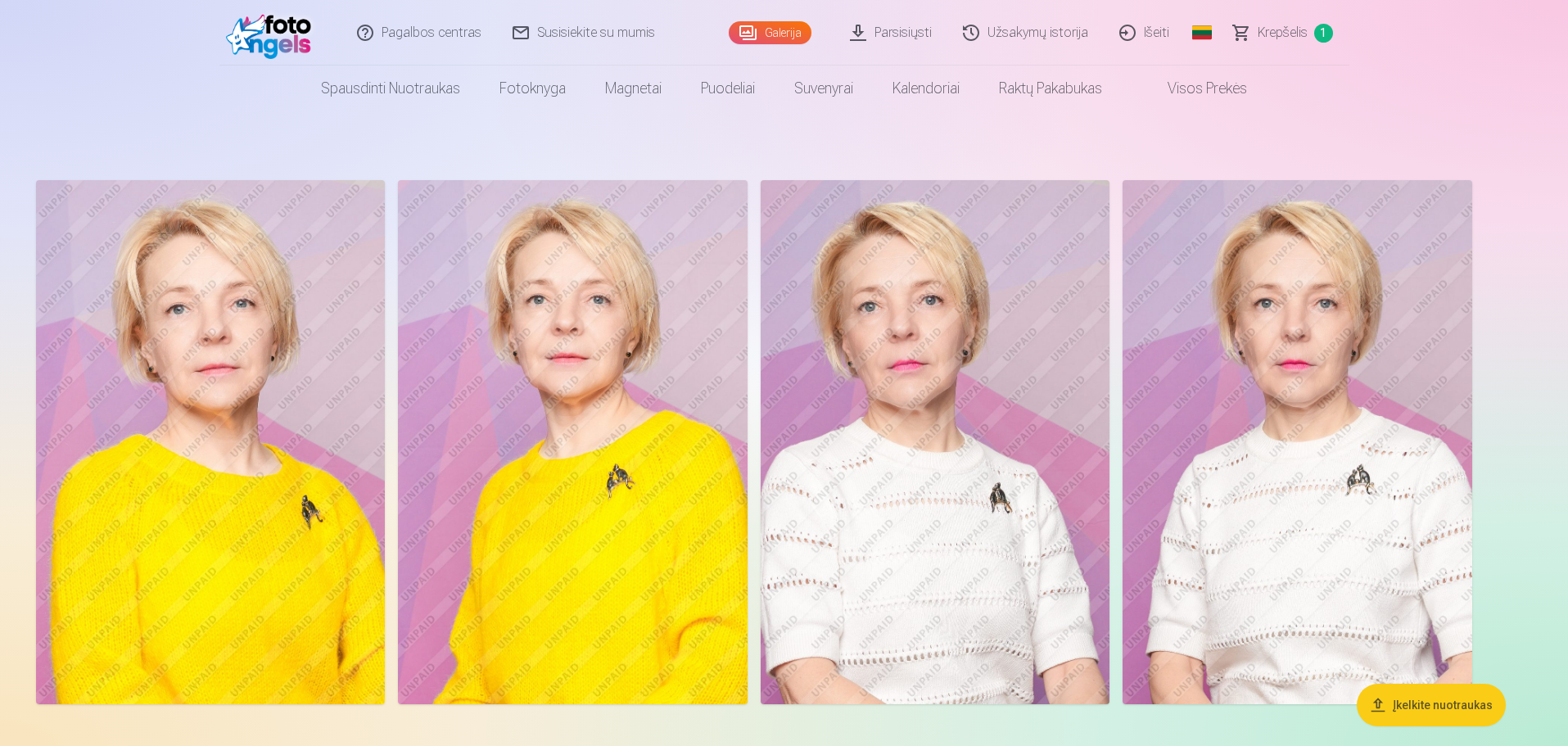
click at [604, 403] on img at bounding box center [572, 442] width 349 height 524
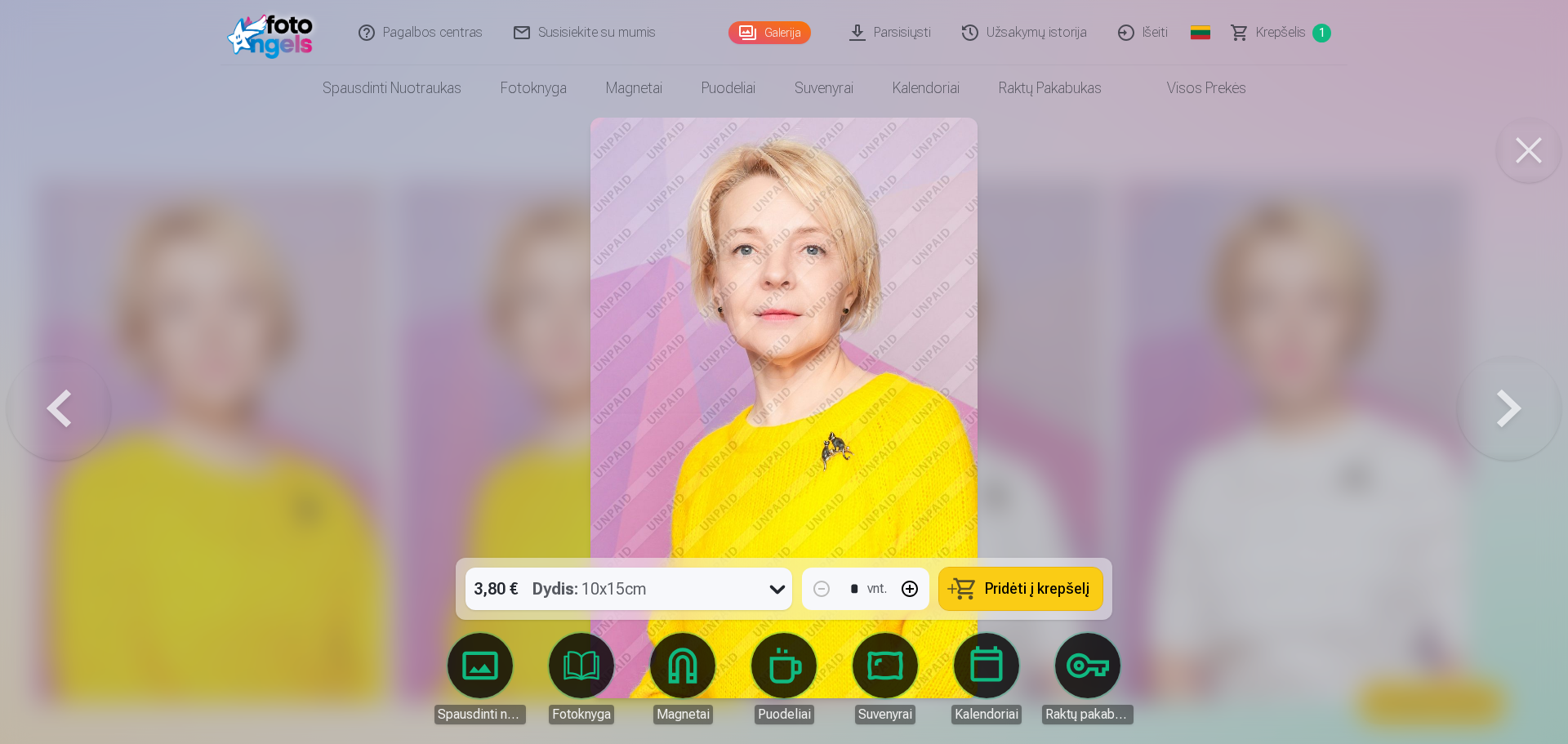
click at [908, 32] on link "Parsisiųsti" at bounding box center [890, 32] width 113 height 65
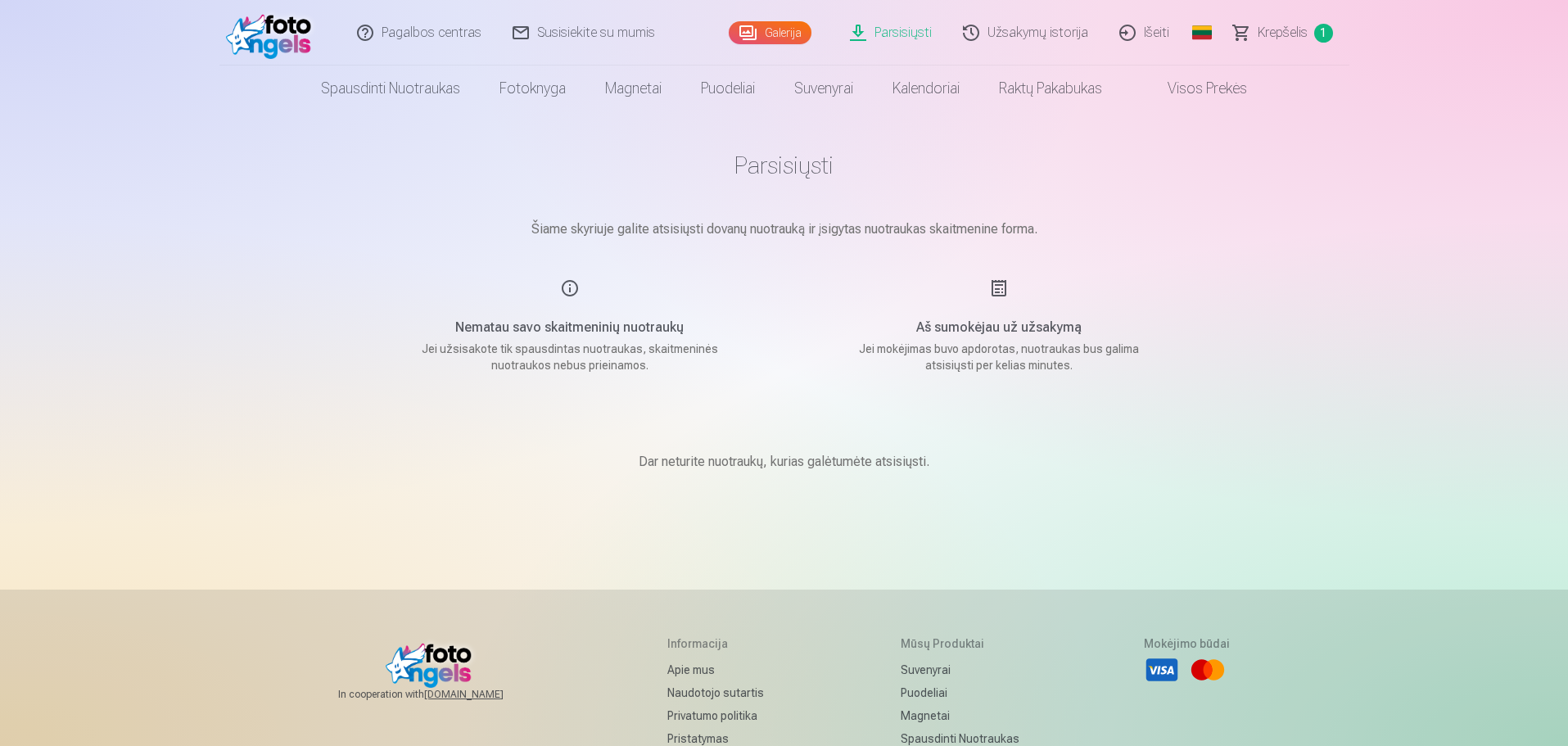
click at [1008, 330] on h5 "Aš sumokėjau už užsakymą" at bounding box center [1000, 327] width 311 height 19
click at [997, 326] on h5 "Aš sumokėjau už užsakymą" at bounding box center [1000, 327] width 311 height 19
click at [904, 29] on link "Parsisiųsti" at bounding box center [892, 32] width 113 height 65
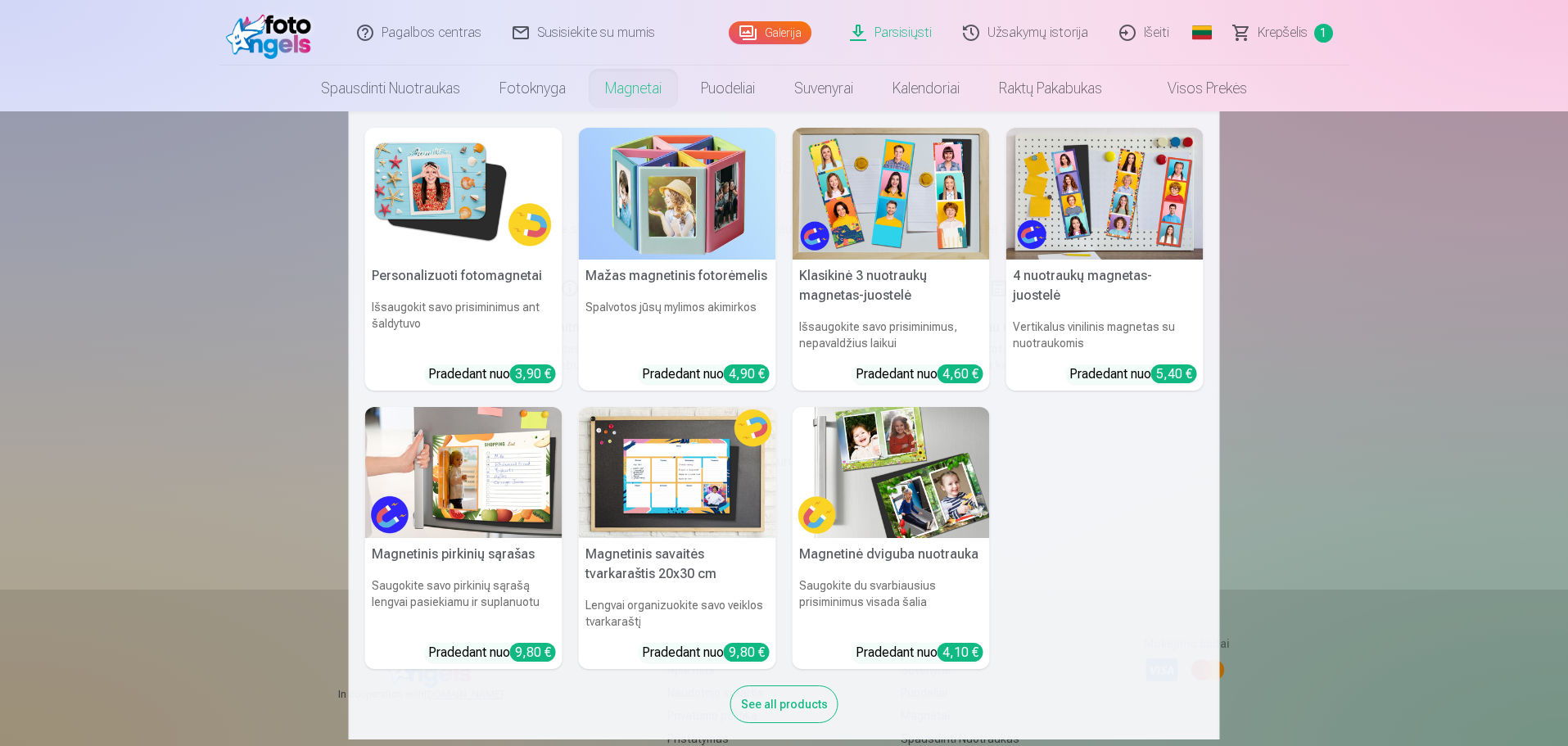
drag, startPoint x: 1306, startPoint y: 286, endPoint x: 1298, endPoint y: 283, distance: 8.5
click at [1304, 285] on nav "Personalizuoti fotomagnetai Išsaugokit savo prisiminimus ant šaldytuvo Pradedan…" at bounding box center [784, 425] width 1568 height 628
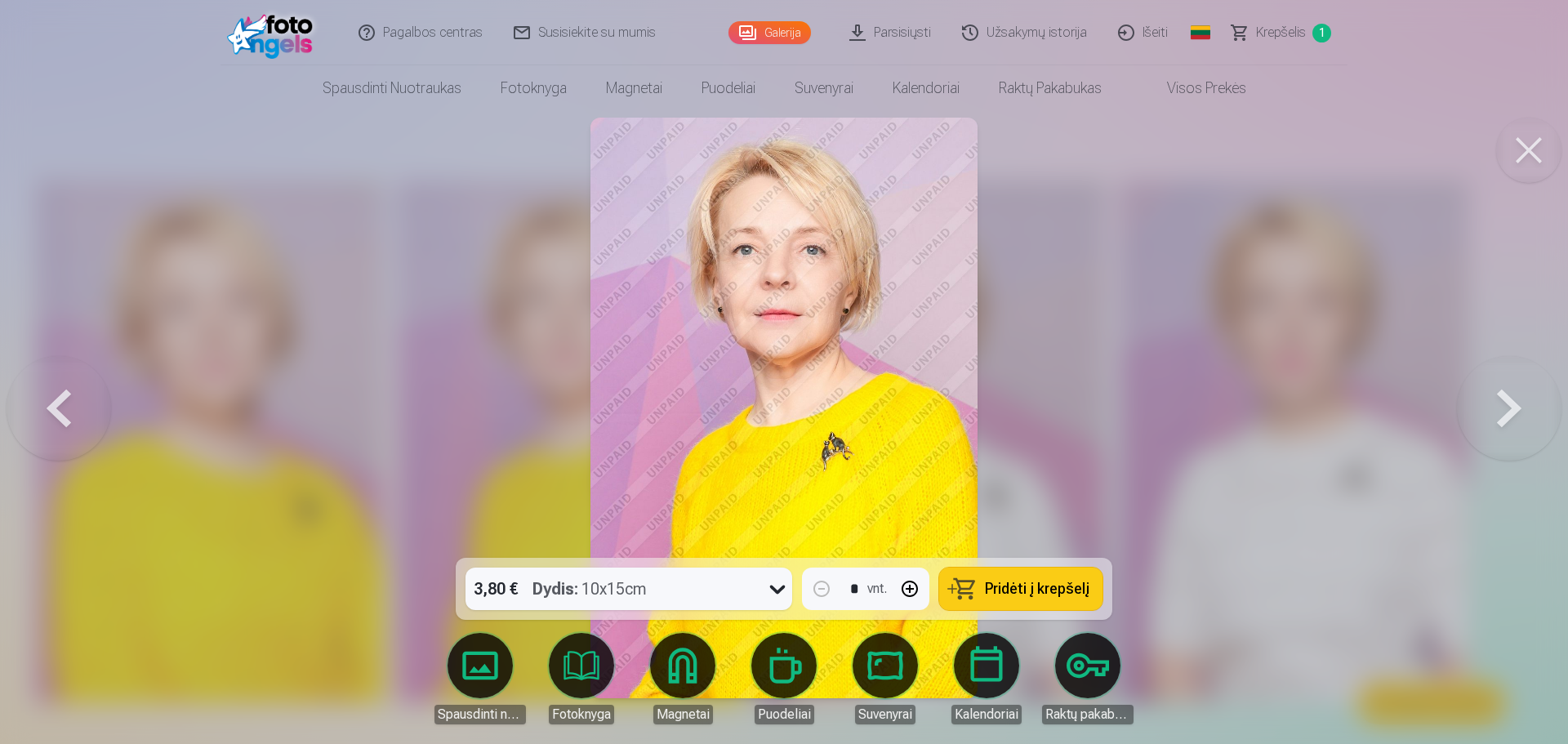
click at [1283, 38] on span "Krepšelis" at bounding box center [1280, 32] width 50 height 19
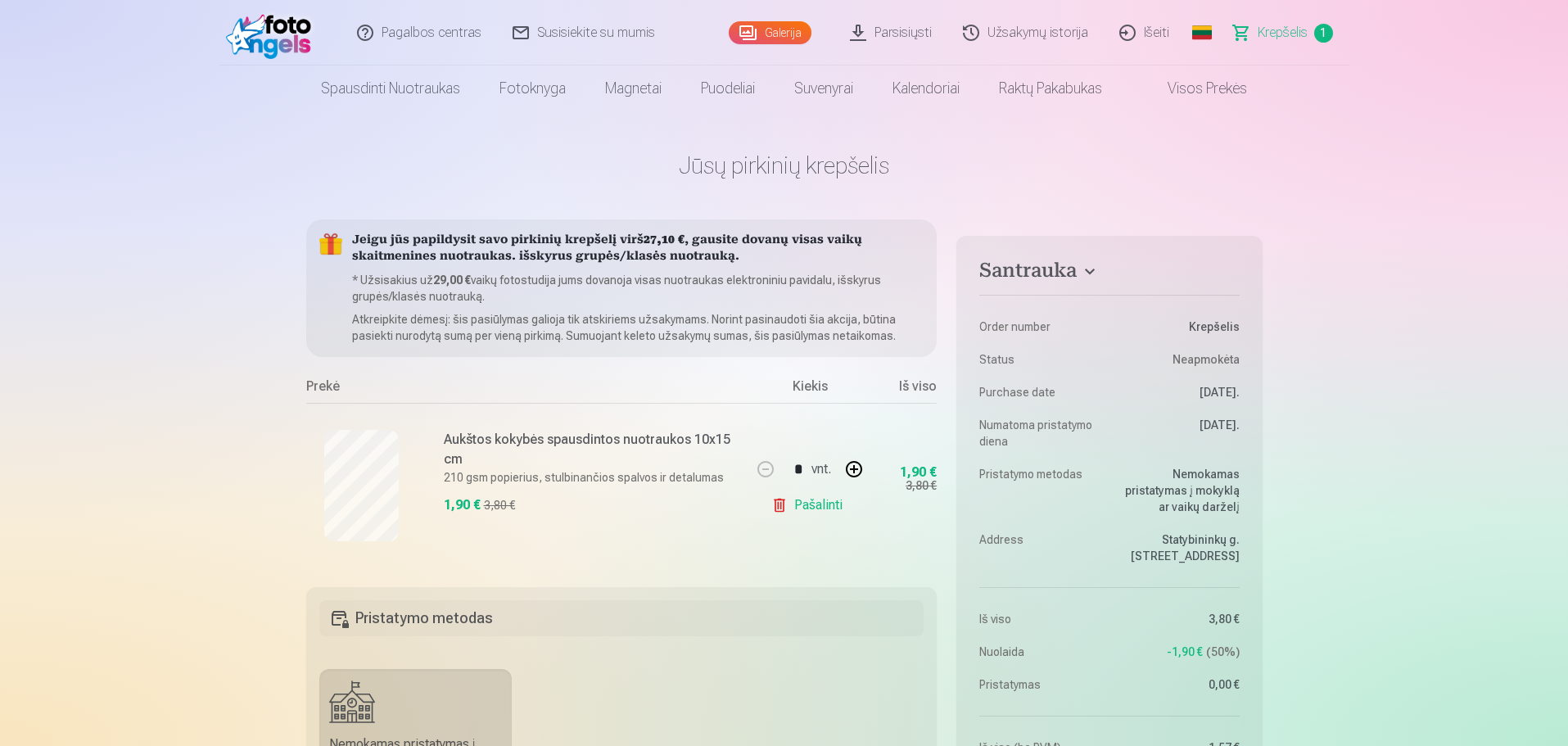
click at [896, 32] on link "Parsisiųsti" at bounding box center [892, 32] width 113 height 65
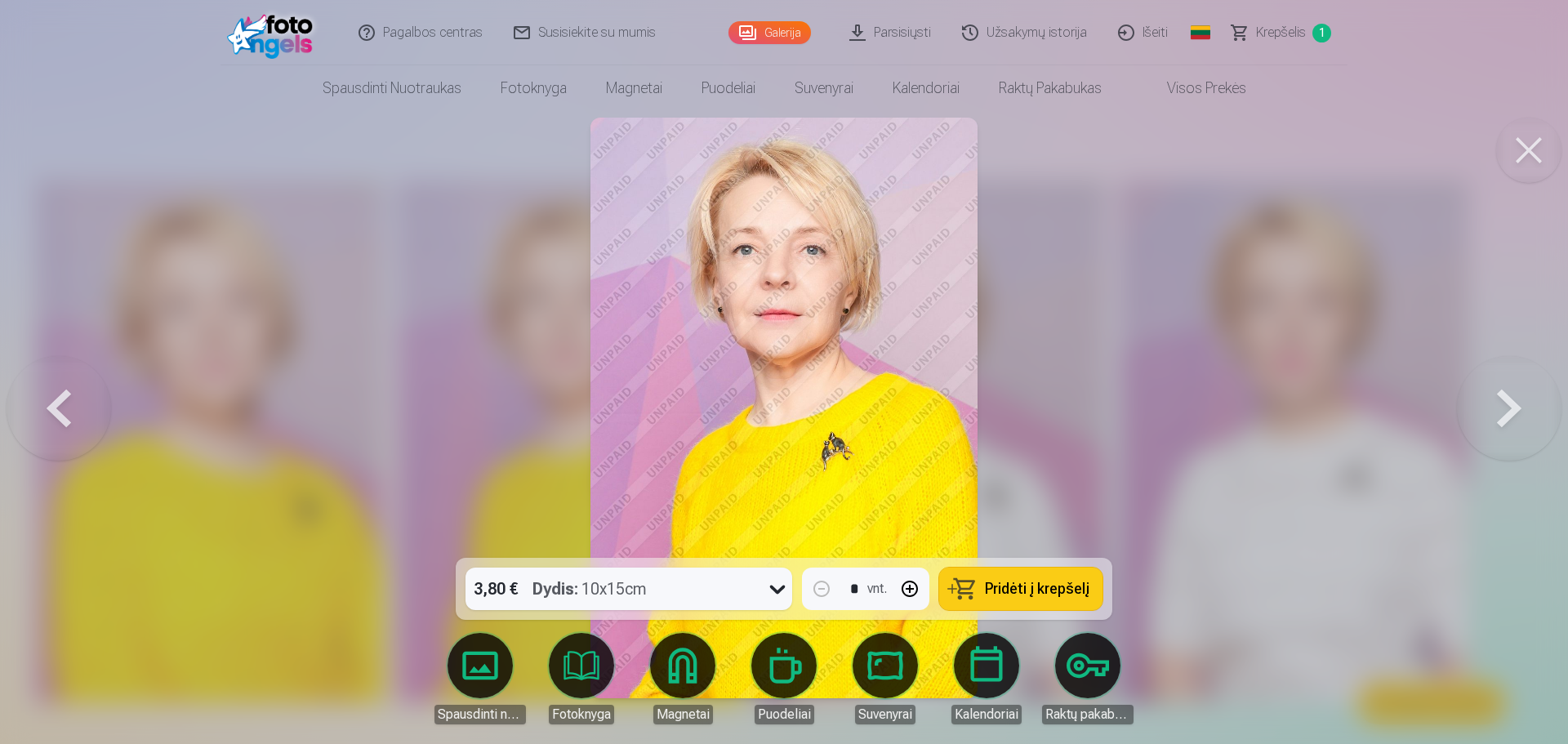
click at [860, 32] on link "Parsisiųsti" at bounding box center [890, 32] width 113 height 65
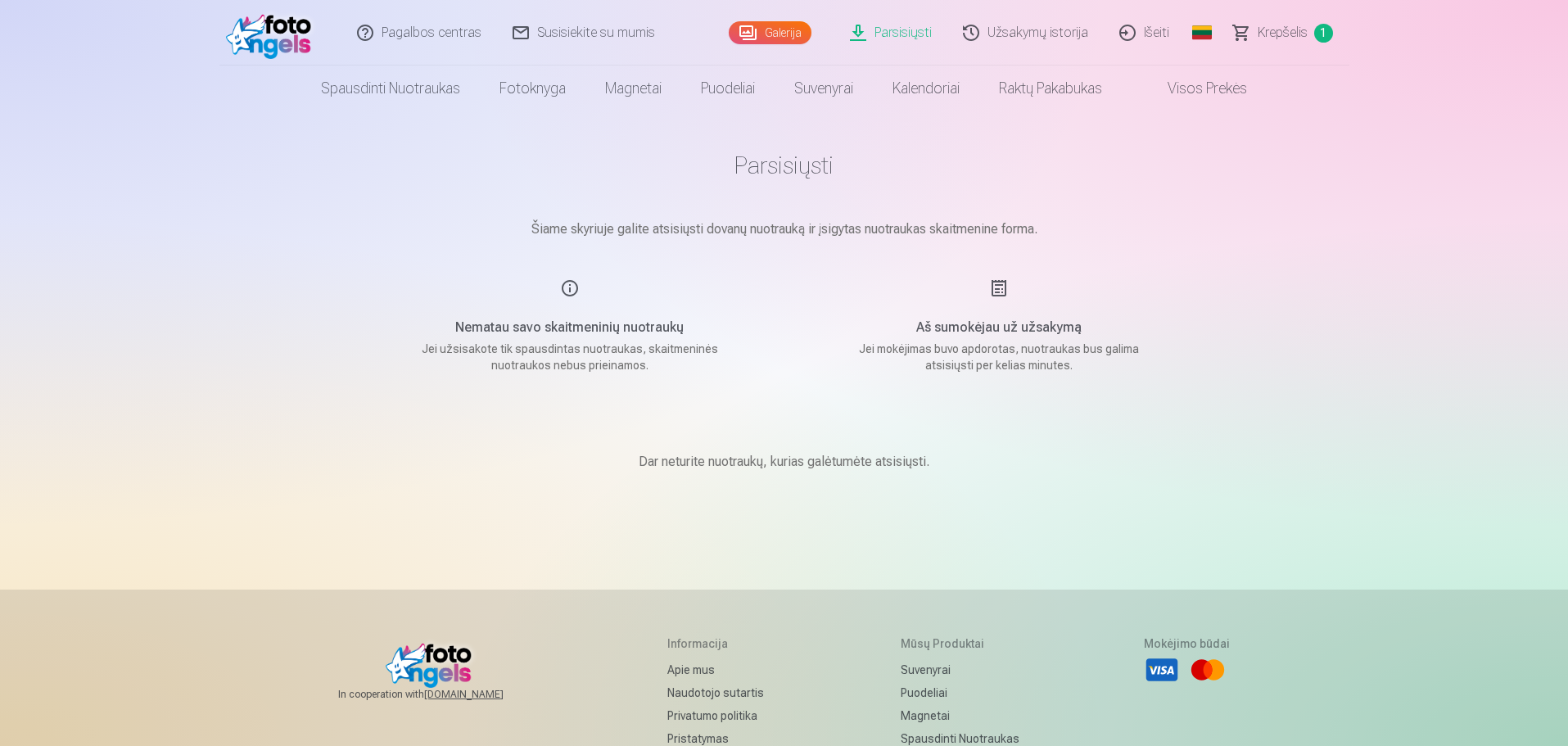
click at [1049, 328] on h5 "Aš sumokėjau už užsakymą" at bounding box center [1000, 327] width 311 height 19
drag, startPoint x: 556, startPoint y: 362, endPoint x: 650, endPoint y: 313, distance: 106.0
click at [558, 362] on p "Jei užsisakote tik spausdintas nuotraukas, skaitmeninės nuotraukos nebus priein…" at bounding box center [570, 357] width 311 height 33
click at [808, 237] on p "Šiame skyriuje galite atsisiųsti dovanų nuotrauką ir įsigytas nuotraukas skaitm…" at bounding box center [784, 228] width 819 height 19
